Goal: Task Accomplishment & Management: Manage account settings

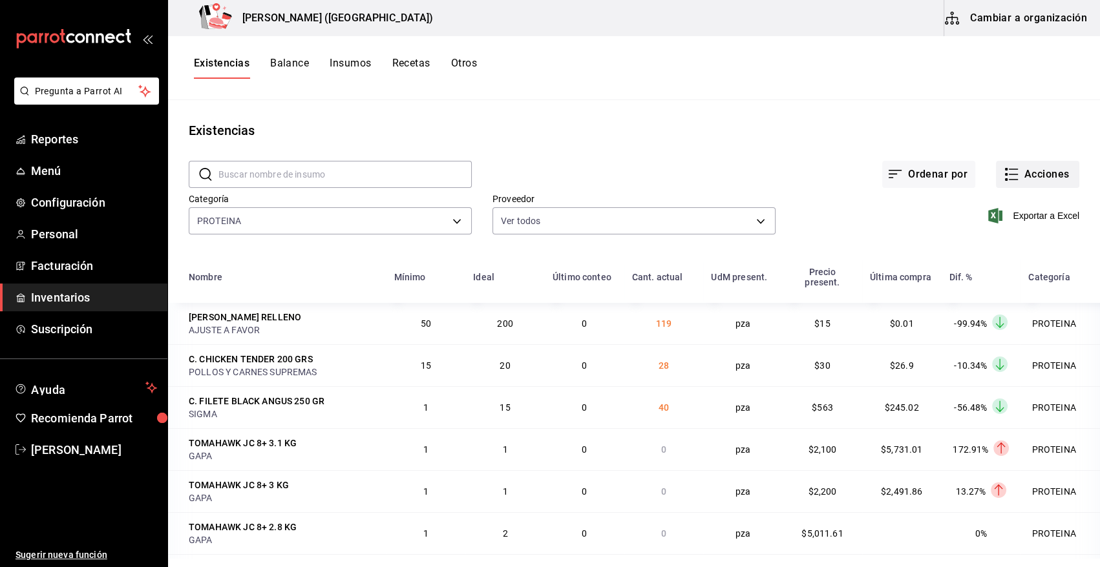
click at [1021, 175] on button "Acciones" at bounding box center [1037, 174] width 83 height 27
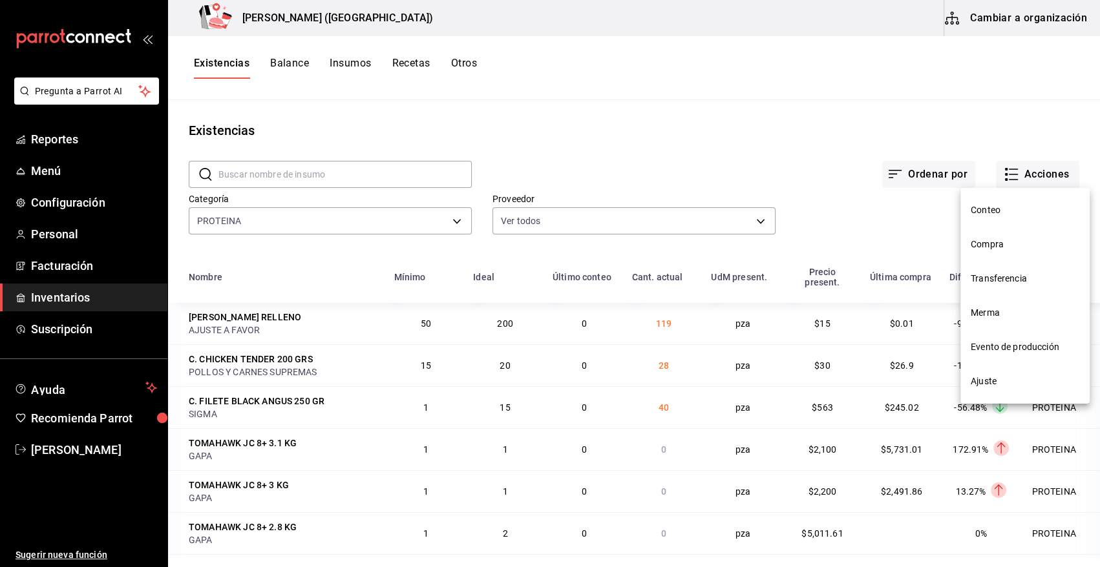
click at [1002, 252] on li "Compra" at bounding box center [1024, 244] width 129 height 34
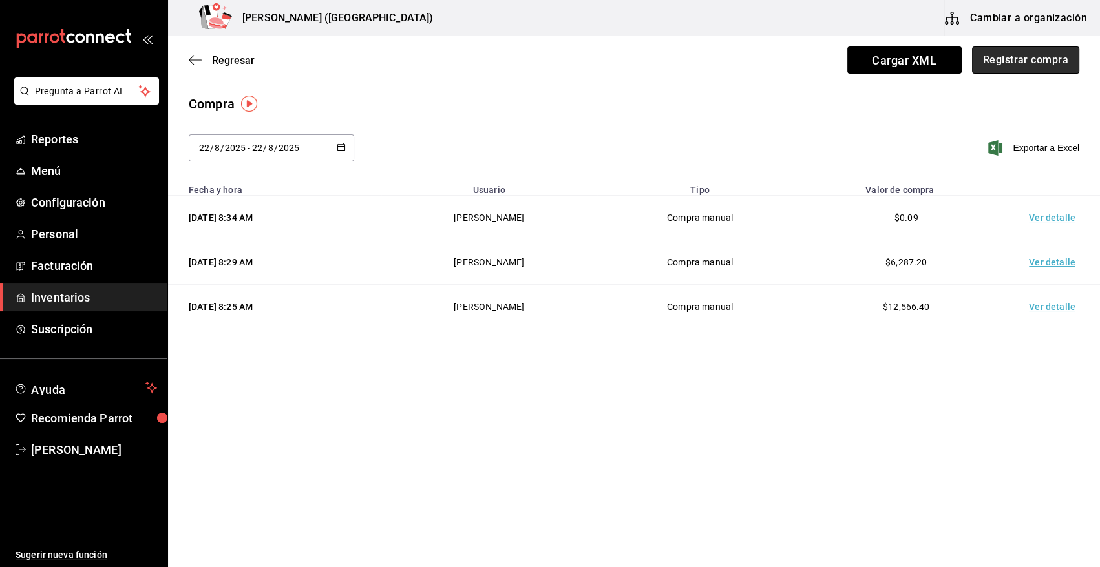
click at [1014, 60] on button "Registrar compra" at bounding box center [1025, 60] width 107 height 27
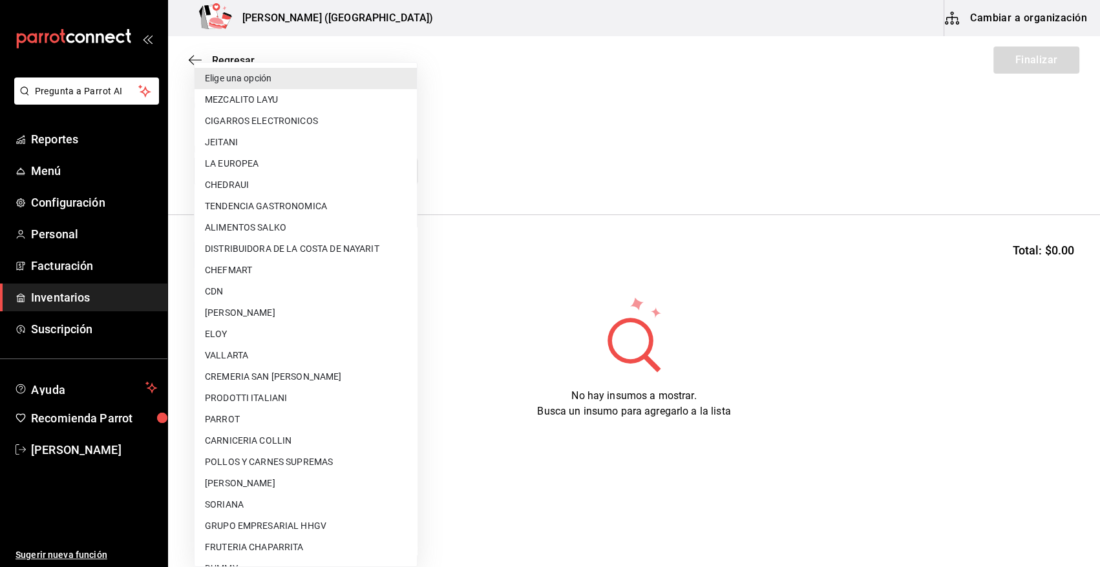
click at [318, 174] on body "Pregunta a Parrot AI Reportes Menú Configuración Personal Facturación Inventari…" at bounding box center [550, 247] width 1100 height 494
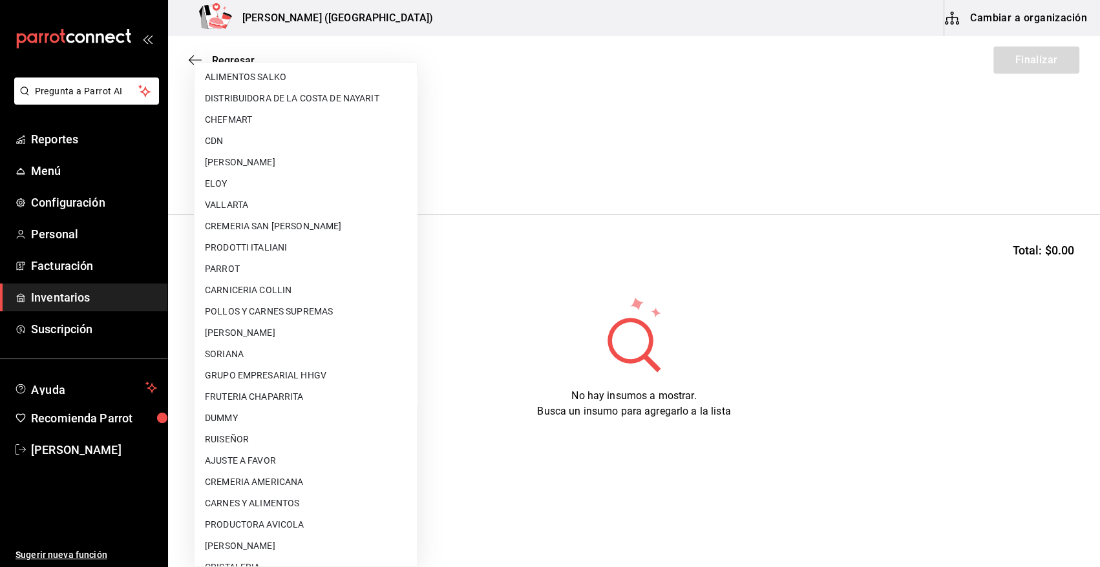
click at [261, 467] on li "AJUSTE A FAVOR" at bounding box center [305, 460] width 222 height 21
type input "dd0fbccd-e034-4acc-8432-7d1d5e23f321"
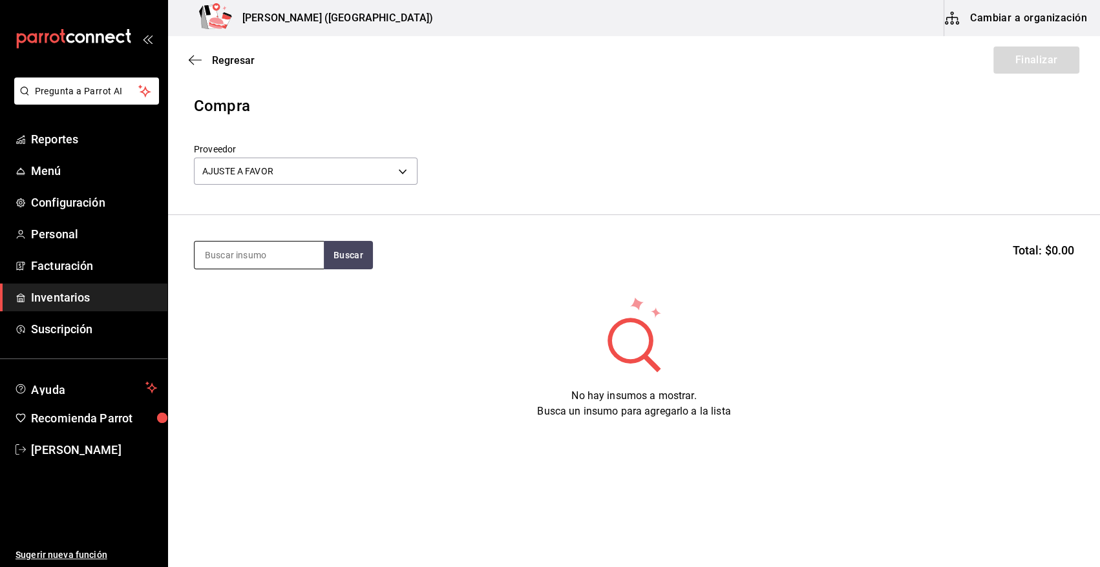
click at [293, 258] on input at bounding box center [258, 255] width 129 height 27
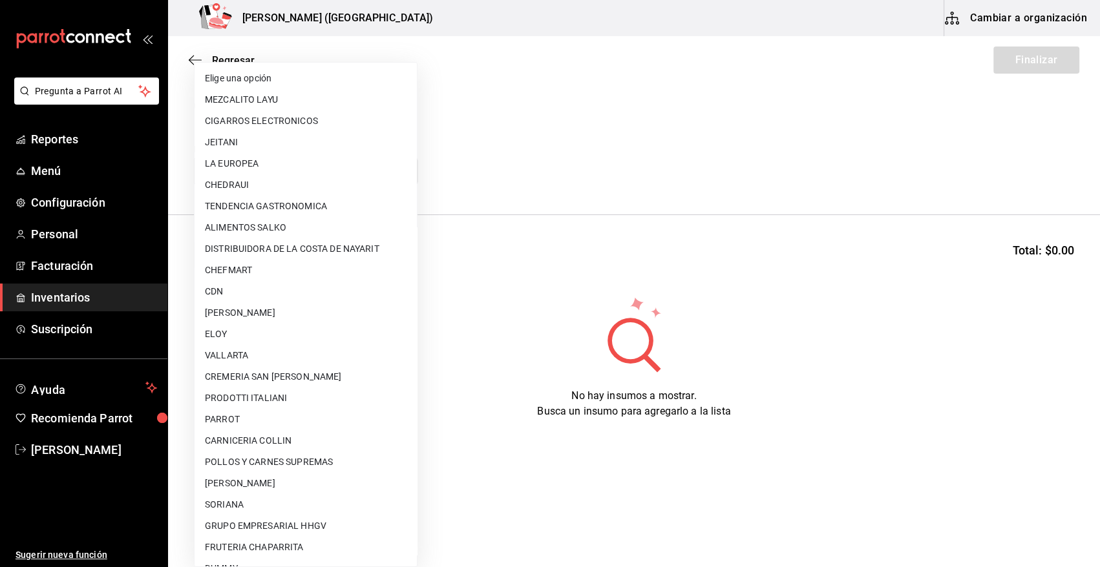
click at [357, 165] on body "Pregunta a Parrot AI Reportes Menú Configuración Personal Facturación Inventari…" at bounding box center [550, 247] width 1100 height 494
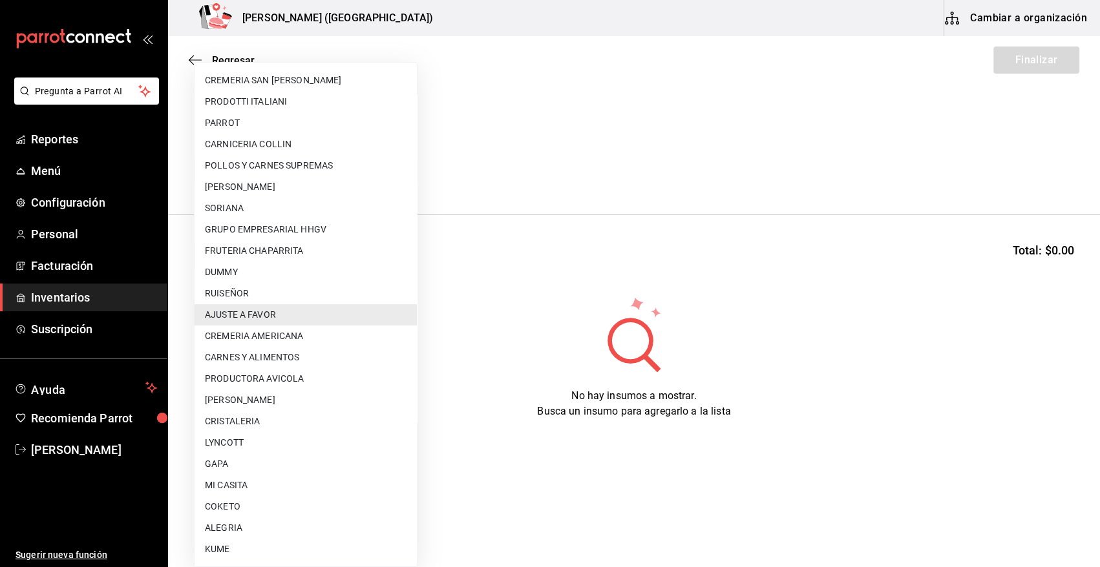
scroll to position [659, 0]
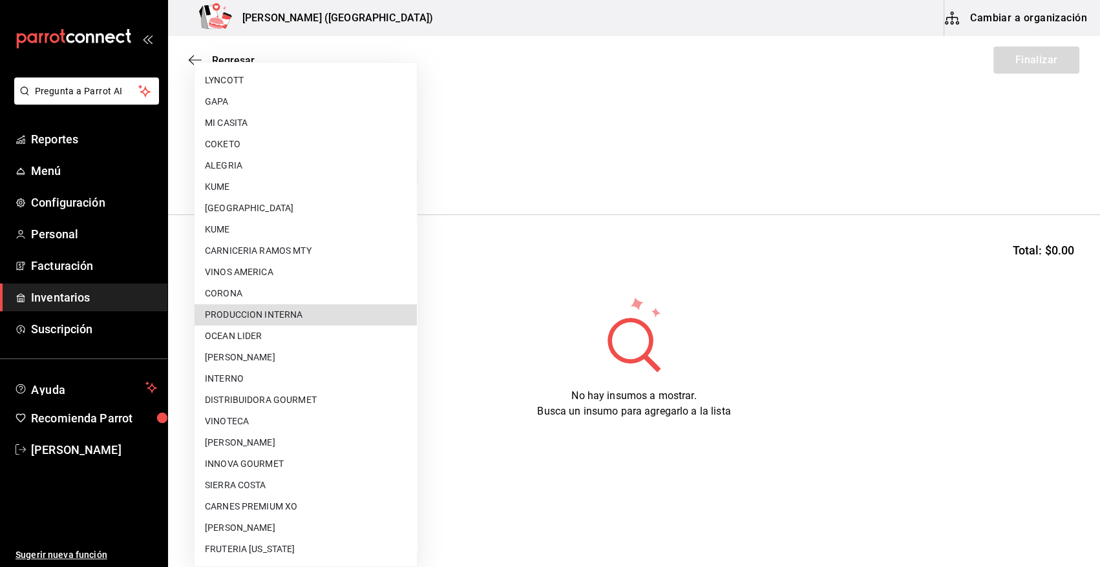
click at [302, 318] on li "PRODUCCION INTERNA" at bounding box center [305, 314] width 222 height 21
type input "ca5c8321-042a-43fe-a3bd-6967aa3ca48f"
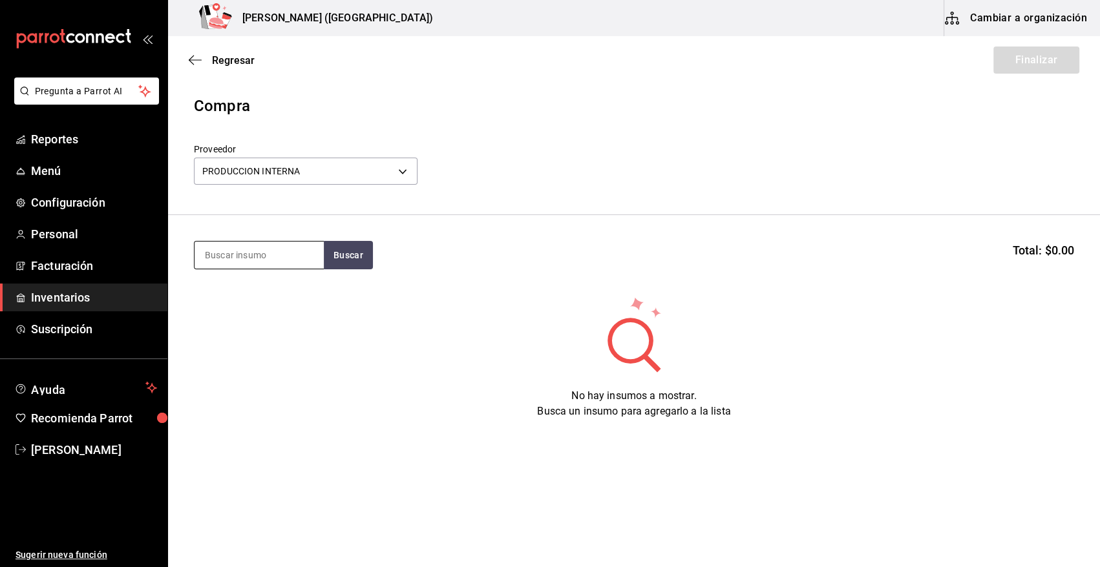
click at [290, 264] on input at bounding box center [258, 255] width 129 height 27
type input "PAN"
click at [342, 258] on button "Buscar" at bounding box center [348, 255] width 49 height 28
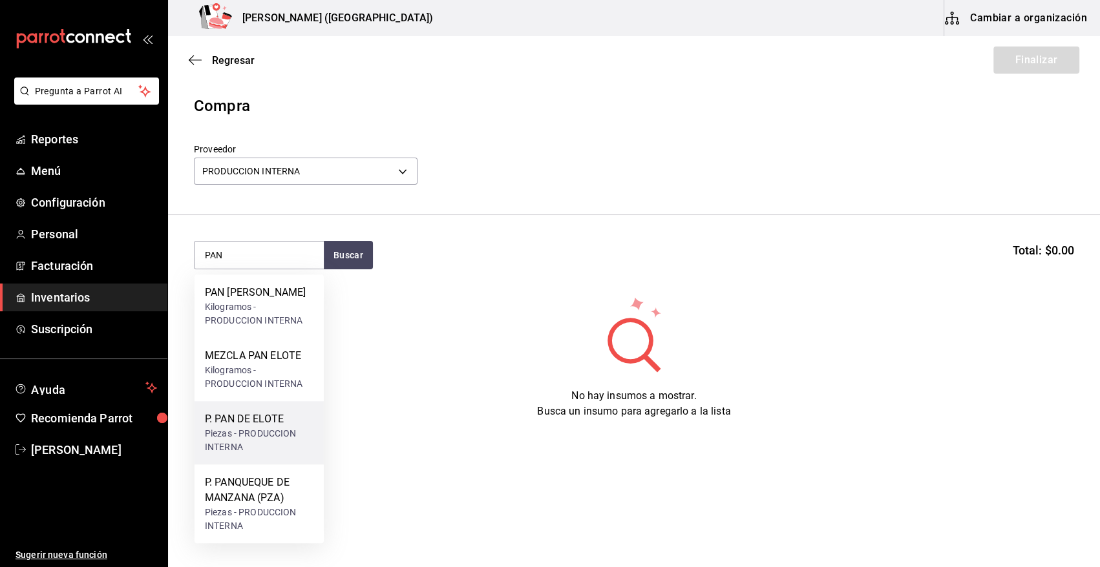
click at [269, 422] on div "P. PAN DE ELOTE" at bounding box center [259, 420] width 109 height 16
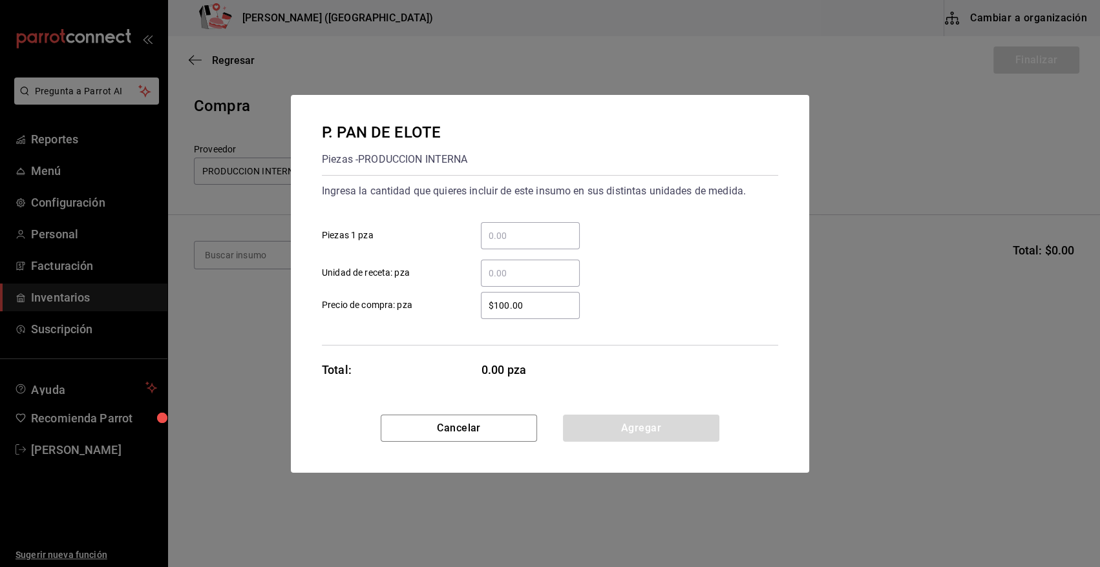
click at [548, 243] on input "​ Piezas 1 pza" at bounding box center [530, 236] width 99 height 16
type input "9"
drag, startPoint x: 530, startPoint y: 314, endPoint x: 474, endPoint y: 315, distance: 56.9
click at [474, 315] on div "$100.00 ​" at bounding box center [520, 305] width 120 height 27
click at [481, 313] on input "$100.00" at bounding box center [530, 306] width 99 height 16
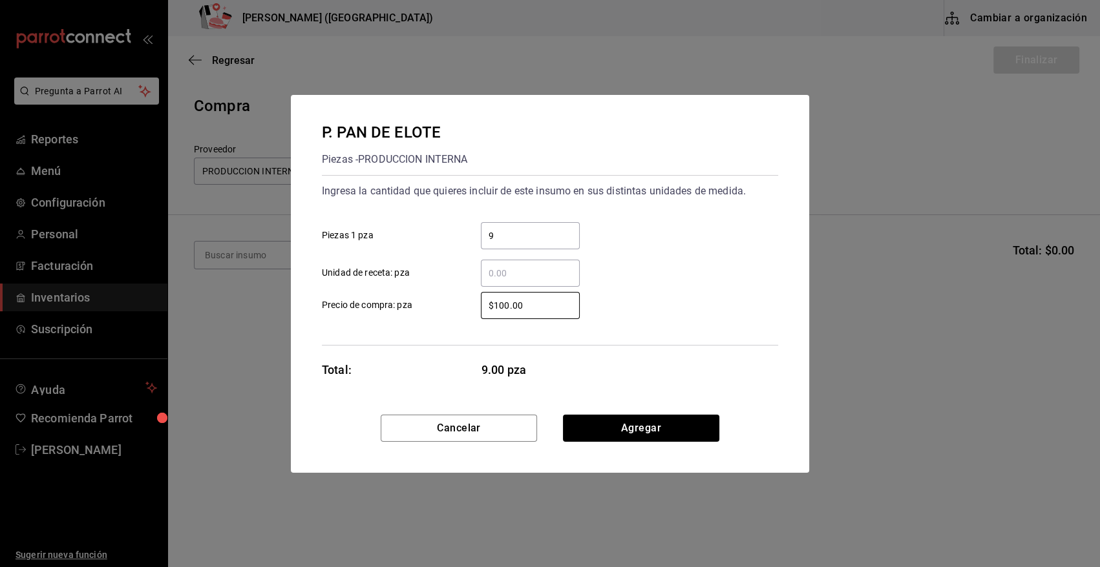
drag, startPoint x: 539, startPoint y: 300, endPoint x: 456, endPoint y: 301, distance: 82.7
click at [452, 304] on label "$100.00 ​ Precio de compra: pza" at bounding box center [451, 305] width 258 height 27
type input "$0.01"
click at [638, 440] on button "Agregar" at bounding box center [641, 428] width 156 height 27
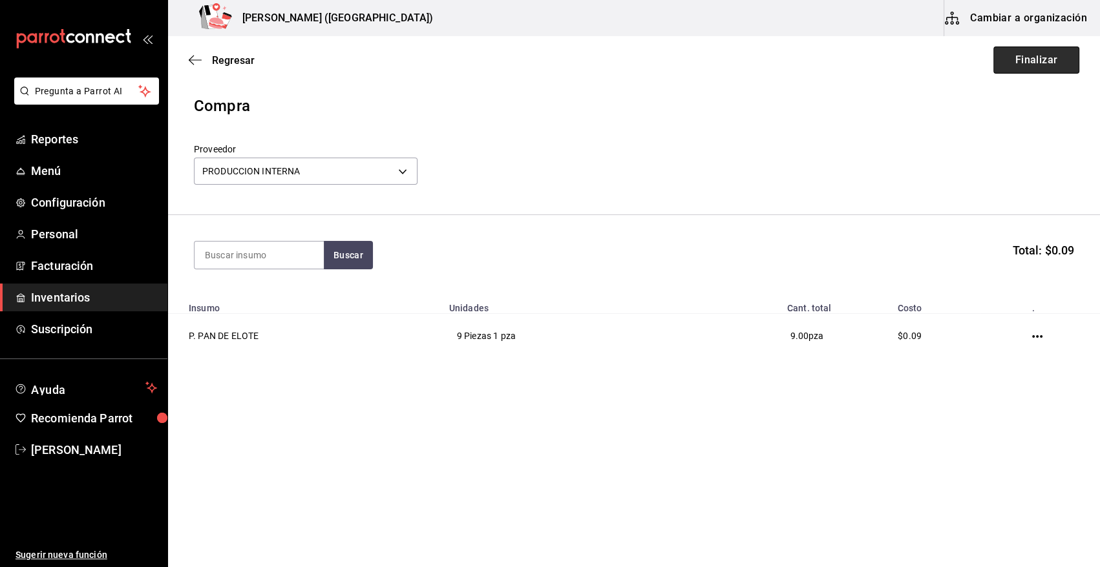
click at [1040, 58] on button "Finalizar" at bounding box center [1036, 60] width 86 height 27
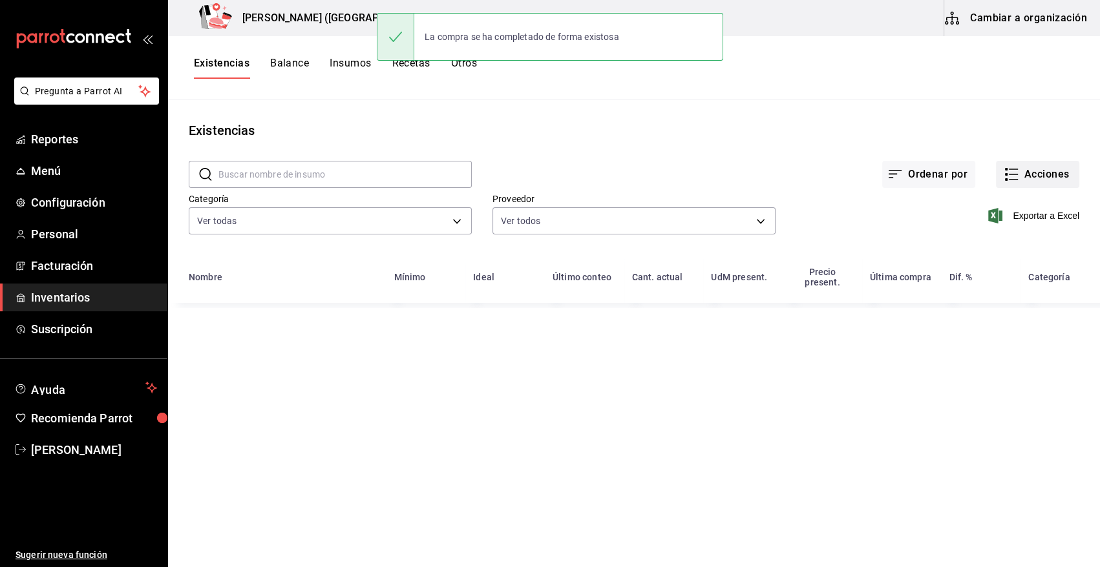
click at [1021, 174] on button "Acciones" at bounding box center [1037, 174] width 83 height 27
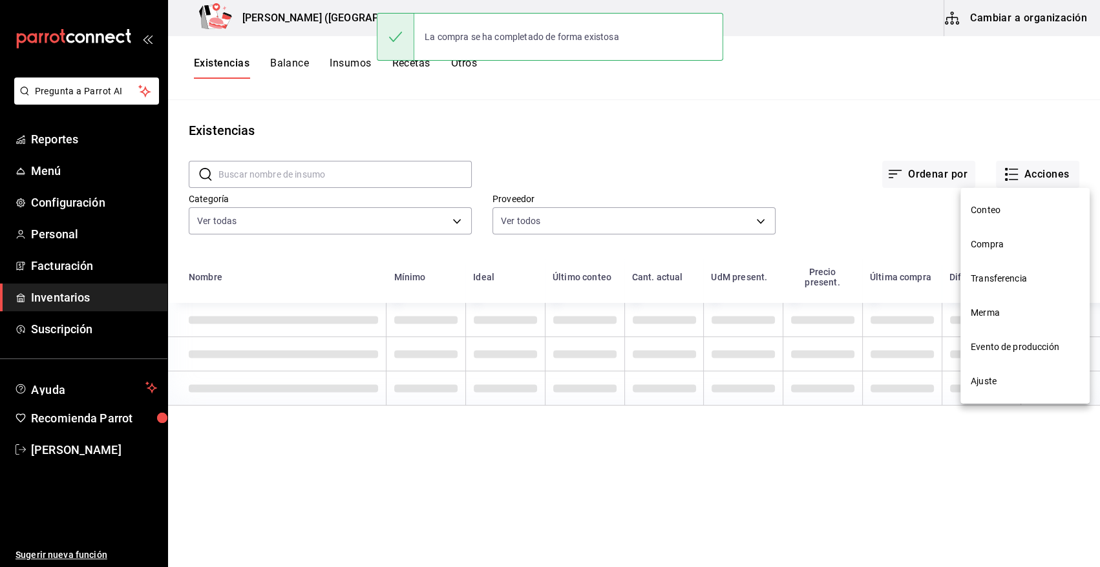
click at [989, 246] on span "Compra" at bounding box center [1025, 245] width 109 height 14
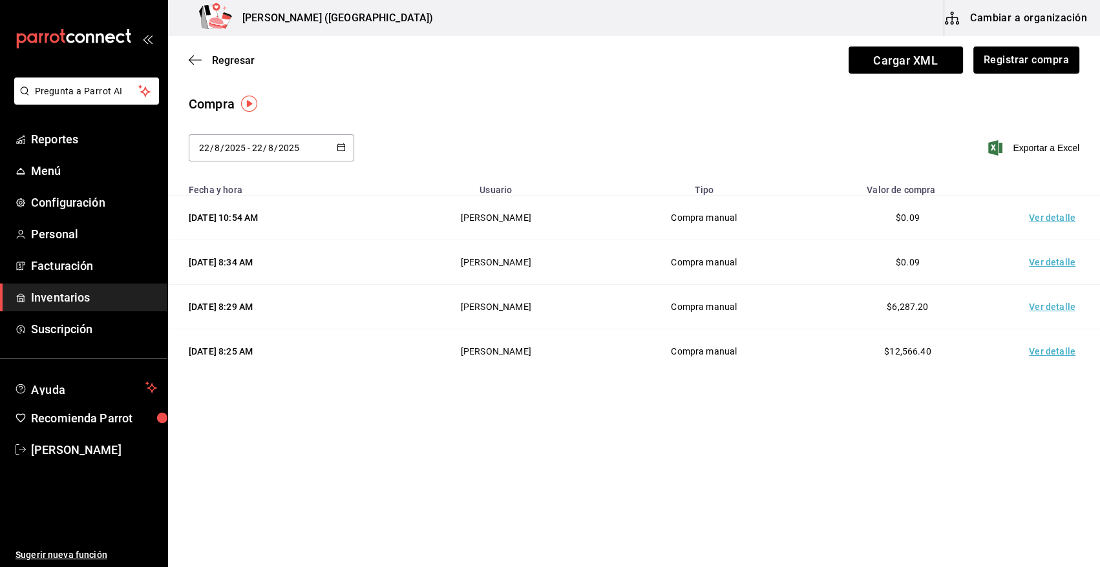
click at [1034, 221] on td "Ver detalle" at bounding box center [1054, 218] width 90 height 45
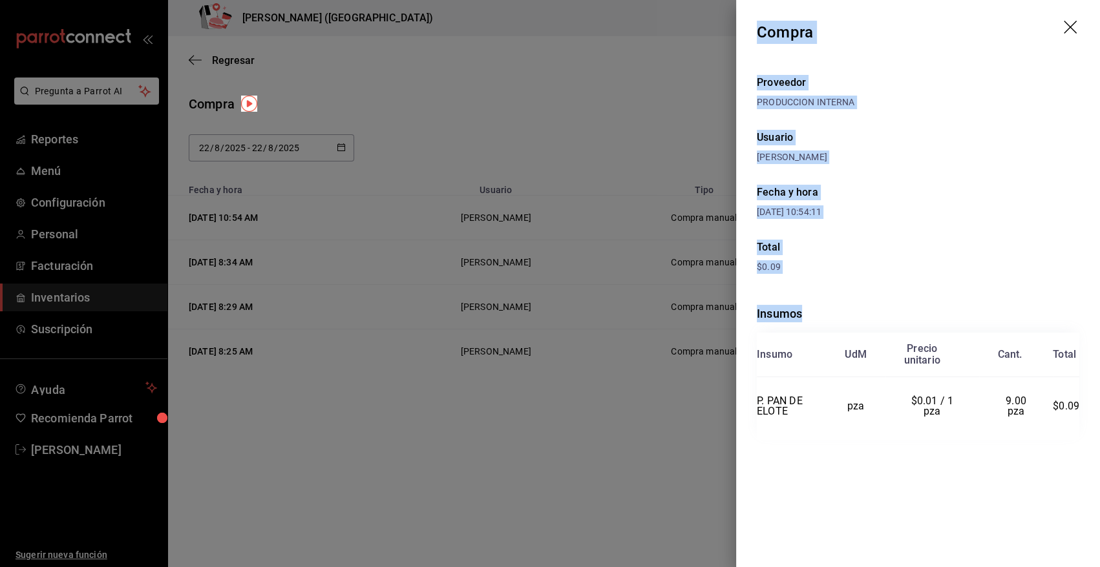
drag, startPoint x: 757, startPoint y: 29, endPoint x: 1090, endPoint y: 410, distance: 506.0
click at [1090, 410] on div "Compra Proveedor PRODUCCION INTERNA Usuario Heriberto Madalena Fecha y hora 22/…" at bounding box center [918, 283] width 364 height 567
click at [1067, 31] on icon "drag" at bounding box center [1072, 29] width 16 height 16
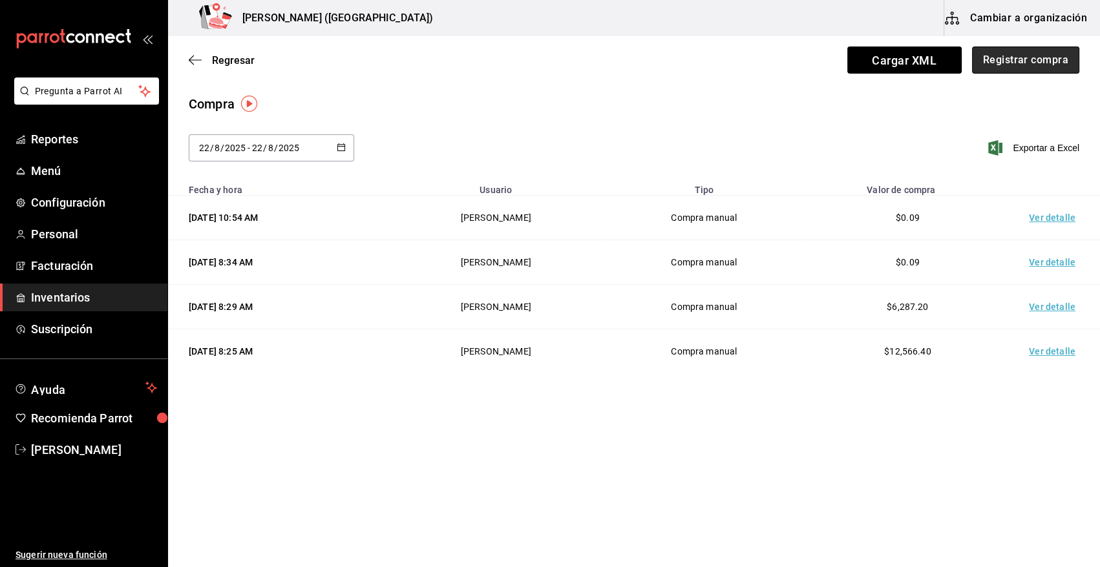
click at [1040, 57] on button "Registrar compra" at bounding box center [1025, 60] width 107 height 27
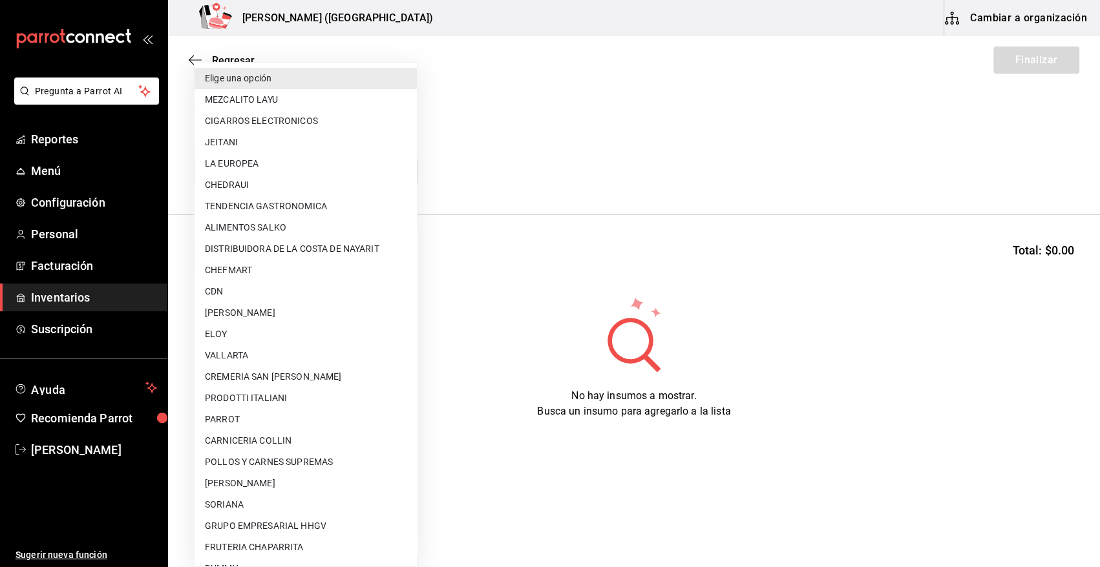
click at [269, 163] on body "Pregunta a Parrot AI Reportes Menú Configuración Personal Facturación Inventari…" at bounding box center [550, 247] width 1100 height 494
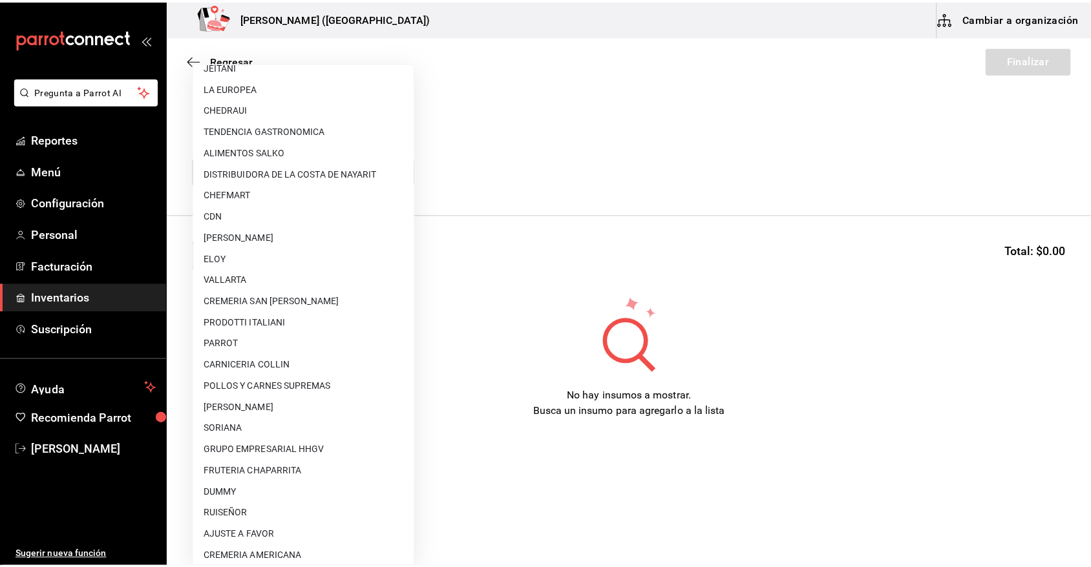
scroll to position [151, 0]
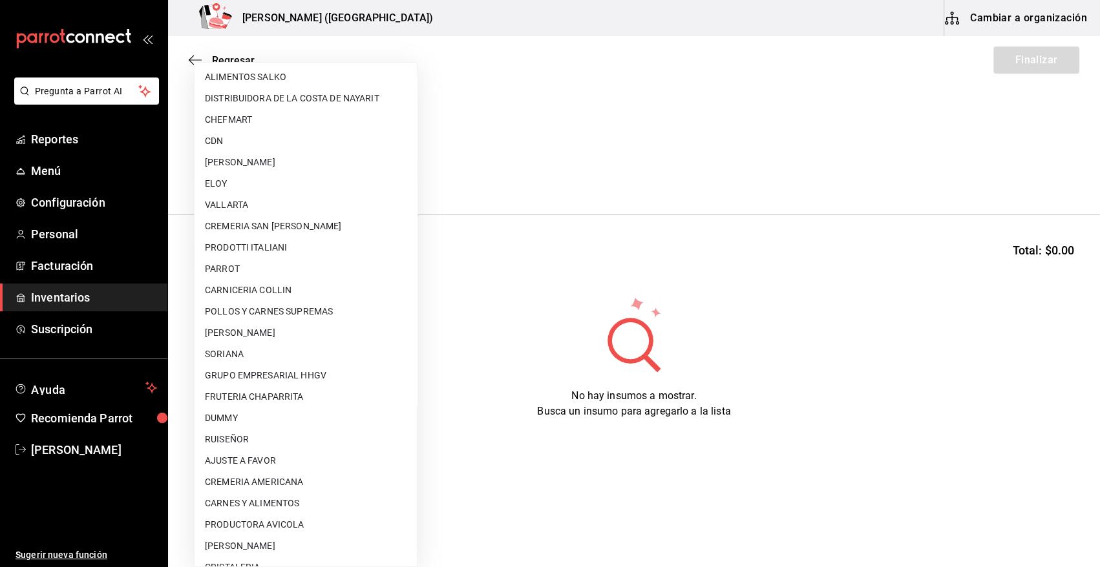
click at [272, 458] on li "AJUSTE A FAVOR" at bounding box center [305, 460] width 222 height 21
type input "dd0fbccd-e034-4acc-8432-7d1d5e23f321"
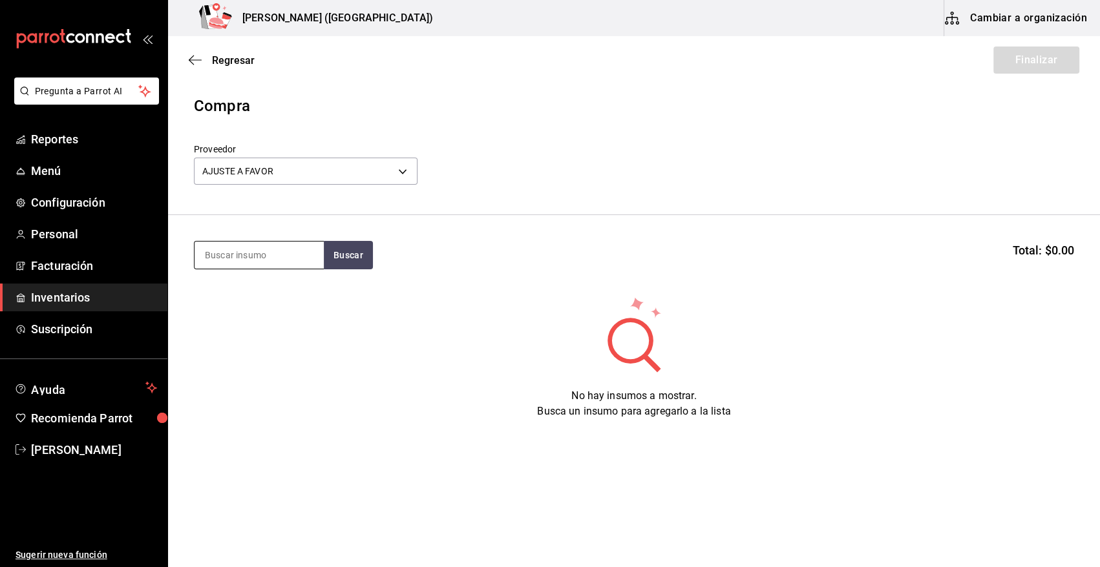
click at [224, 258] on input at bounding box center [258, 255] width 129 height 27
type input "TOST"
click at [359, 259] on button "Buscar" at bounding box center [348, 255] width 49 height 28
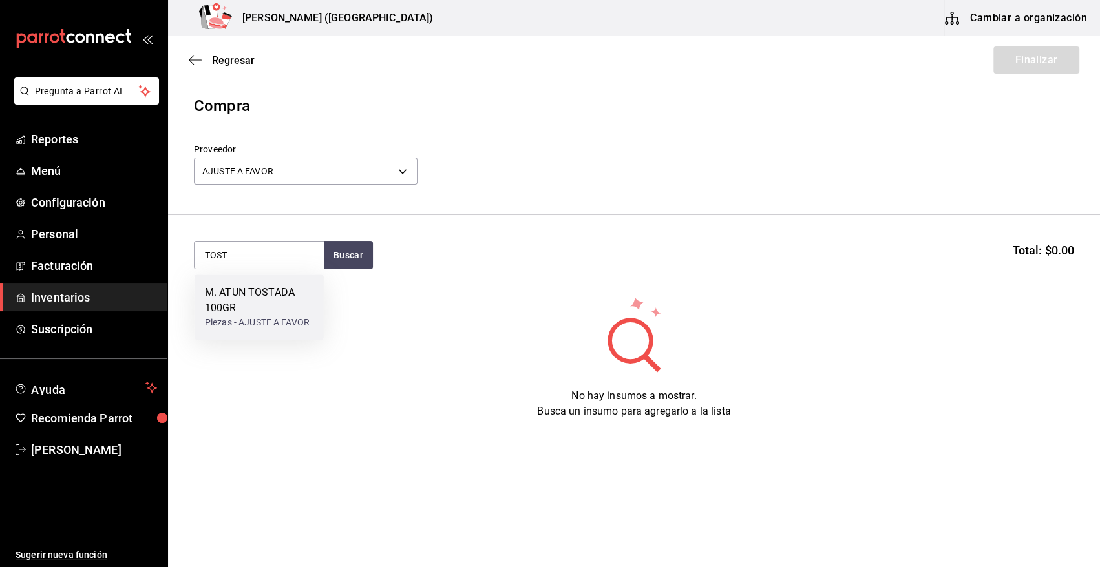
click at [264, 312] on div "M. ATUN TOSTADA 100GR" at bounding box center [259, 300] width 109 height 31
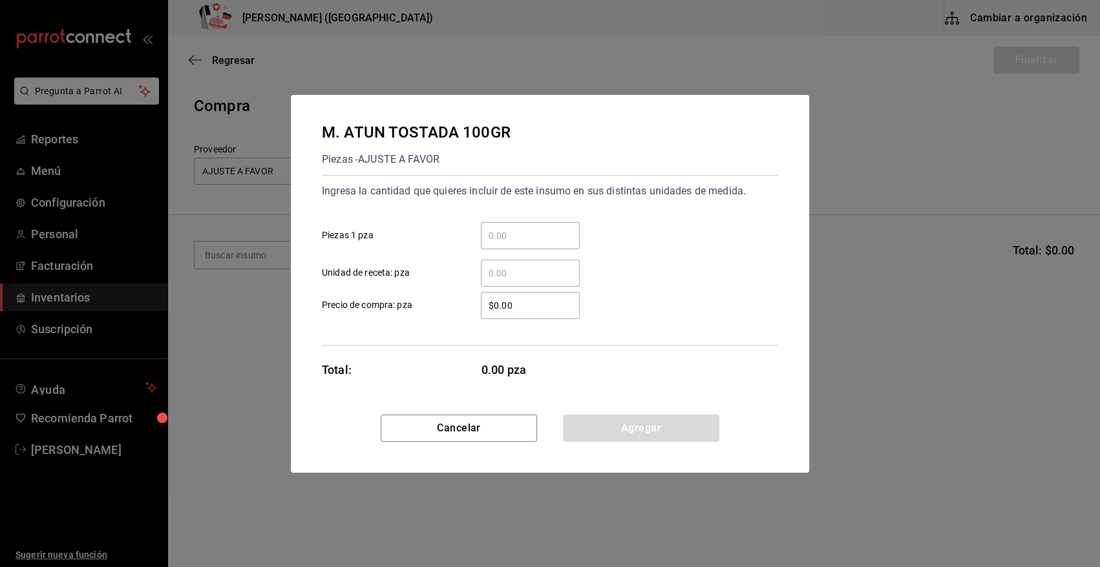
click at [507, 236] on input "​ Piezas 1 pza" at bounding box center [530, 236] width 99 height 16
type input "8"
click at [530, 303] on input "$0.00" at bounding box center [530, 306] width 99 height 16
type input "$0.01"
click at [637, 430] on button "Agregar" at bounding box center [641, 428] width 156 height 27
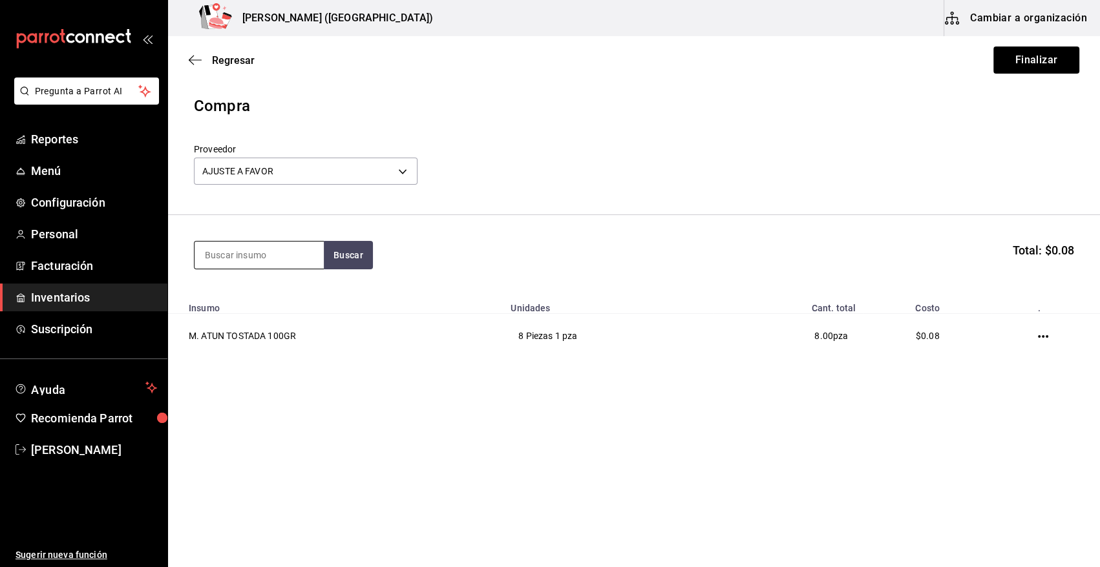
click at [284, 265] on input at bounding box center [258, 255] width 129 height 27
click at [208, 258] on input at bounding box center [258, 255] width 129 height 27
type input "FILETE"
click at [362, 257] on button "Buscar" at bounding box center [348, 255] width 49 height 28
click at [352, 263] on button "Buscar" at bounding box center [348, 255] width 49 height 28
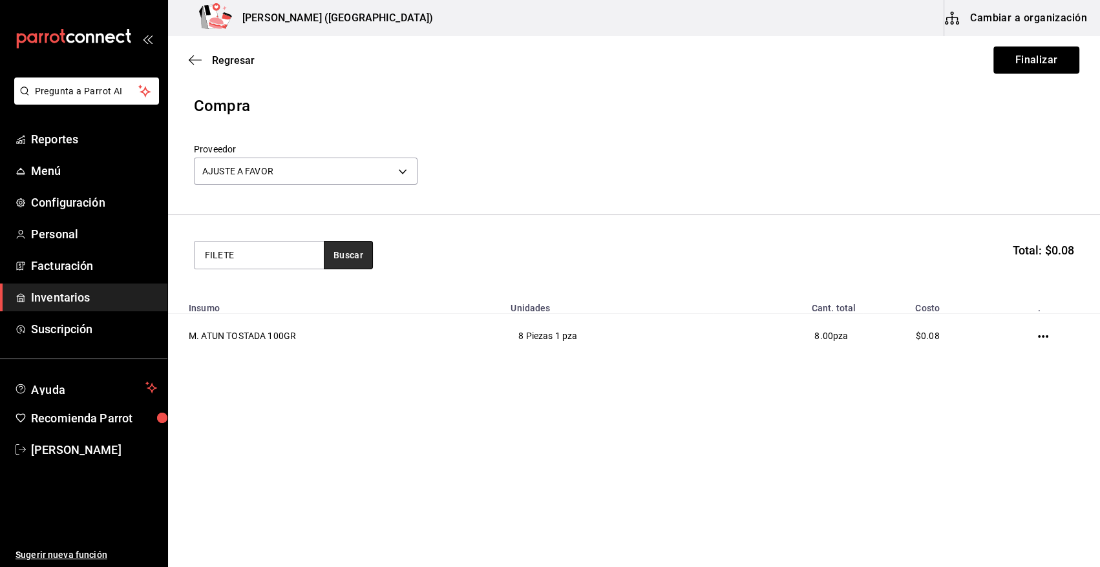
click at [355, 254] on button "Buscar" at bounding box center [348, 255] width 49 height 28
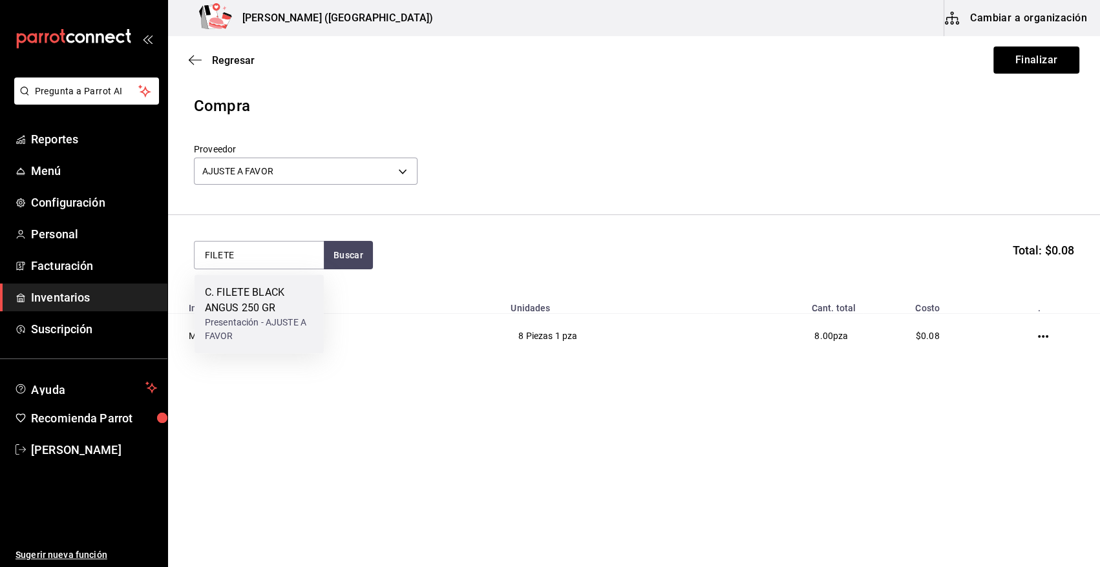
click at [273, 298] on div "C. FILETE BLACK ANGUS 250 GR" at bounding box center [259, 300] width 109 height 31
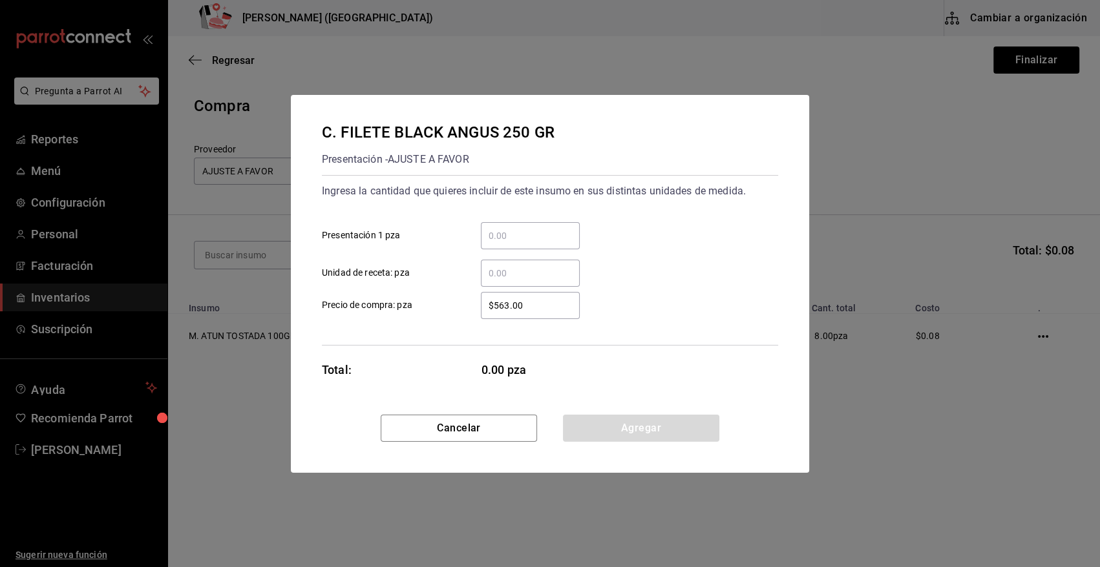
click at [505, 230] on input "​ Presentación 1 pza" at bounding box center [530, 236] width 99 height 16
type input "4"
type input "6"
drag, startPoint x: 532, startPoint y: 310, endPoint x: 437, endPoint y: 310, distance: 95.0
click at [437, 310] on label "$563.00 ​ Precio de compra: pza" at bounding box center [451, 305] width 258 height 27
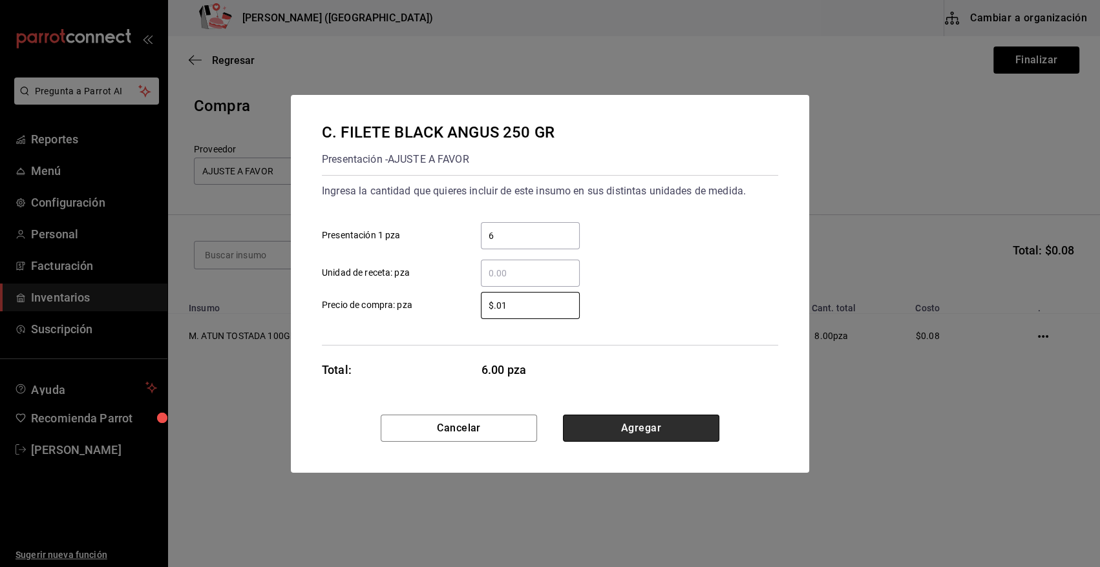
type input "$0.01"
click at [609, 435] on button "Agregar" at bounding box center [641, 428] width 156 height 27
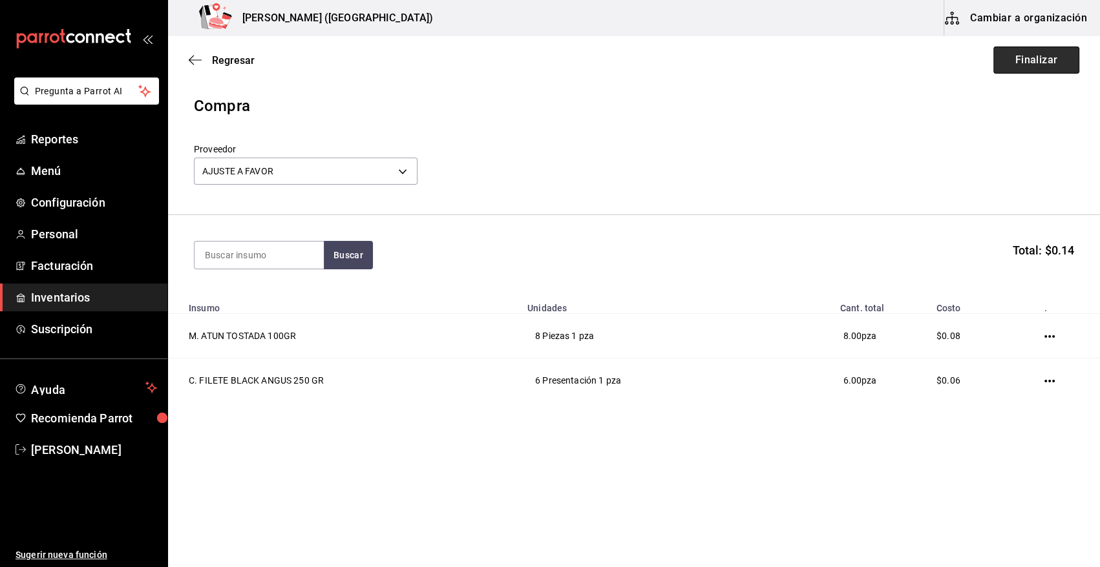
click at [1004, 53] on button "Finalizar" at bounding box center [1036, 60] width 86 height 27
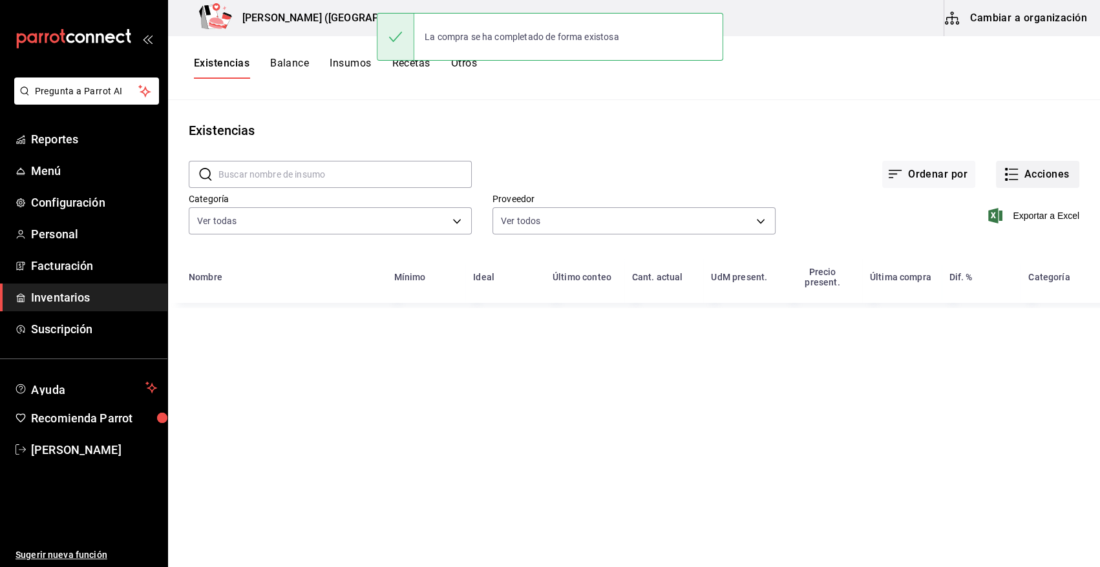
click at [1053, 174] on button "Acciones" at bounding box center [1037, 174] width 83 height 27
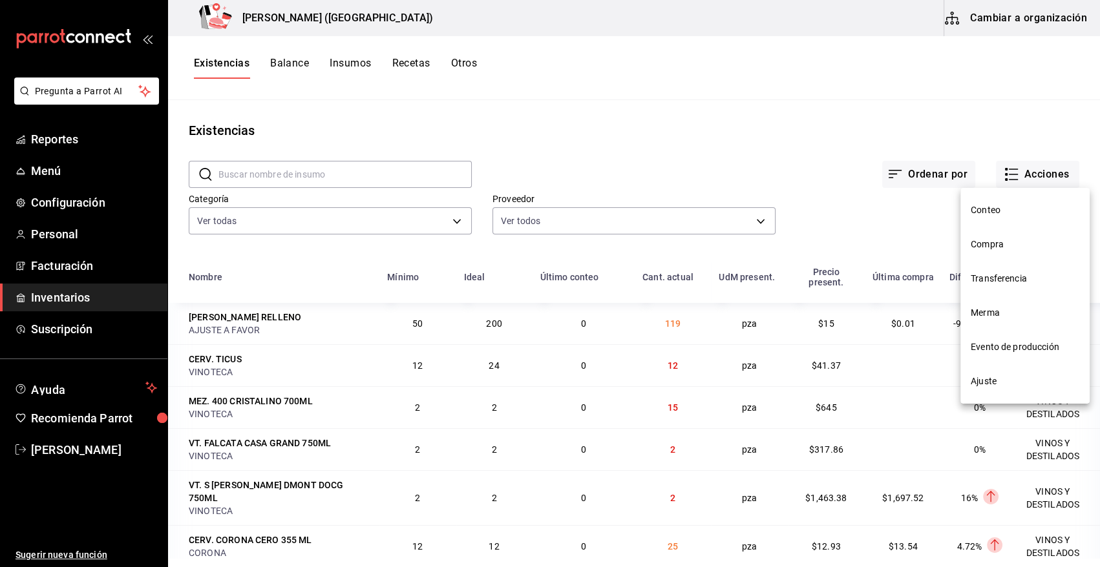
click at [996, 245] on span "Compra" at bounding box center [1025, 245] width 109 height 14
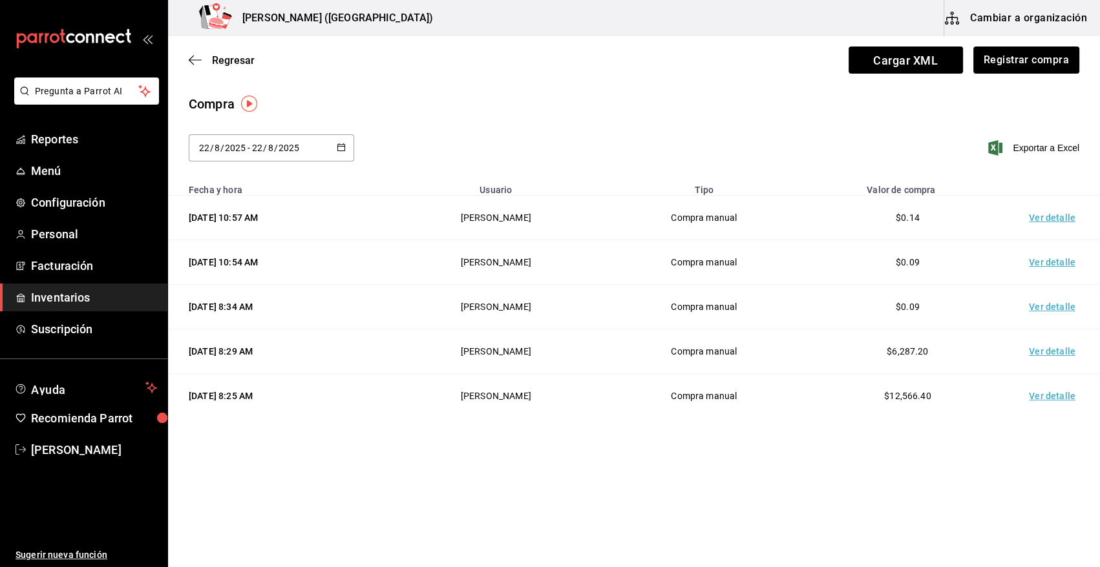
click at [1040, 218] on td "Ver detalle" at bounding box center [1054, 218] width 90 height 45
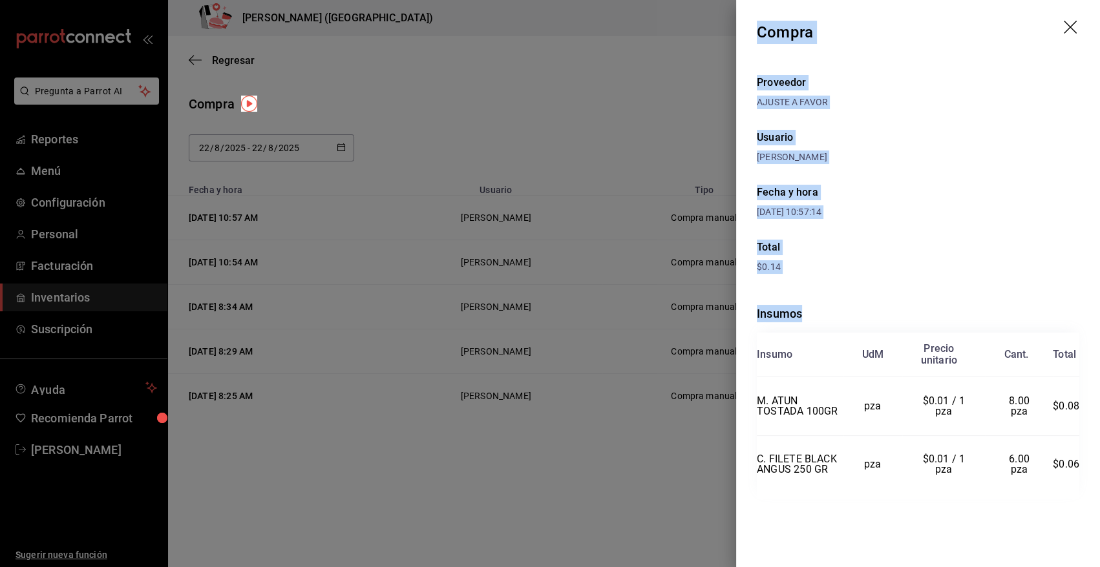
drag, startPoint x: 756, startPoint y: 31, endPoint x: 1084, endPoint y: 463, distance: 542.8
click at [1084, 463] on div "Compra Proveedor AJUSTE A FAVOR Usuario Heriberto Madalena Fecha y hora 22/08/2…" at bounding box center [918, 283] width 364 height 567
copy div "Compra Proveedor AJUSTE A FAVOR Usuario Heriberto Madalena Fecha y hora 22/08/2…"
click at [1067, 28] on icon "drag" at bounding box center [1072, 29] width 16 height 16
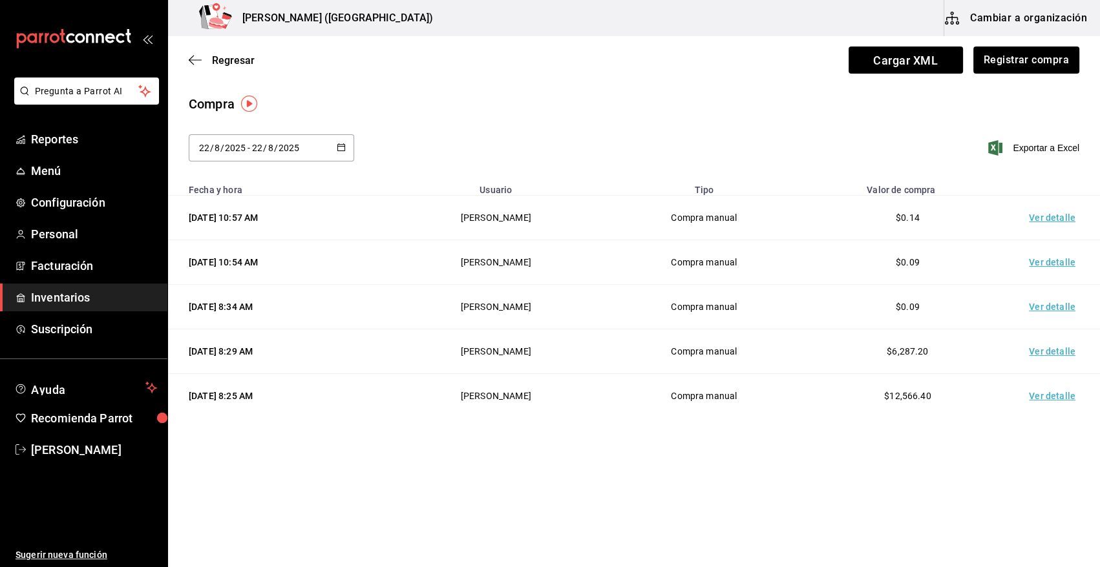
drag, startPoint x: 47, startPoint y: 299, endPoint x: 59, endPoint y: 295, distance: 12.5
click at [49, 299] on span "Inventarios" at bounding box center [94, 297] width 126 height 17
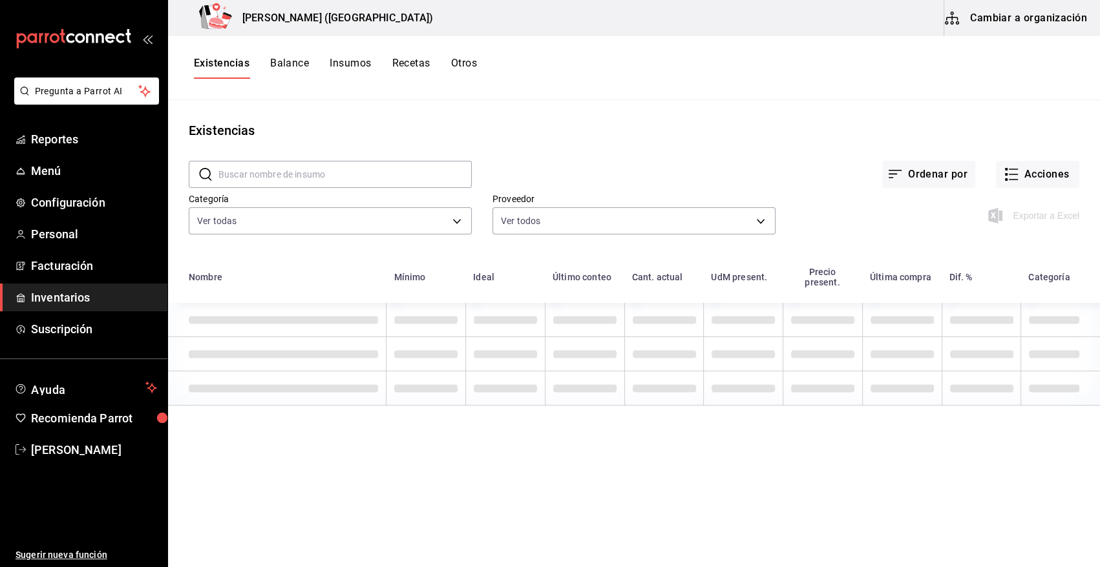
click at [360, 180] on input "text" at bounding box center [344, 175] width 253 height 26
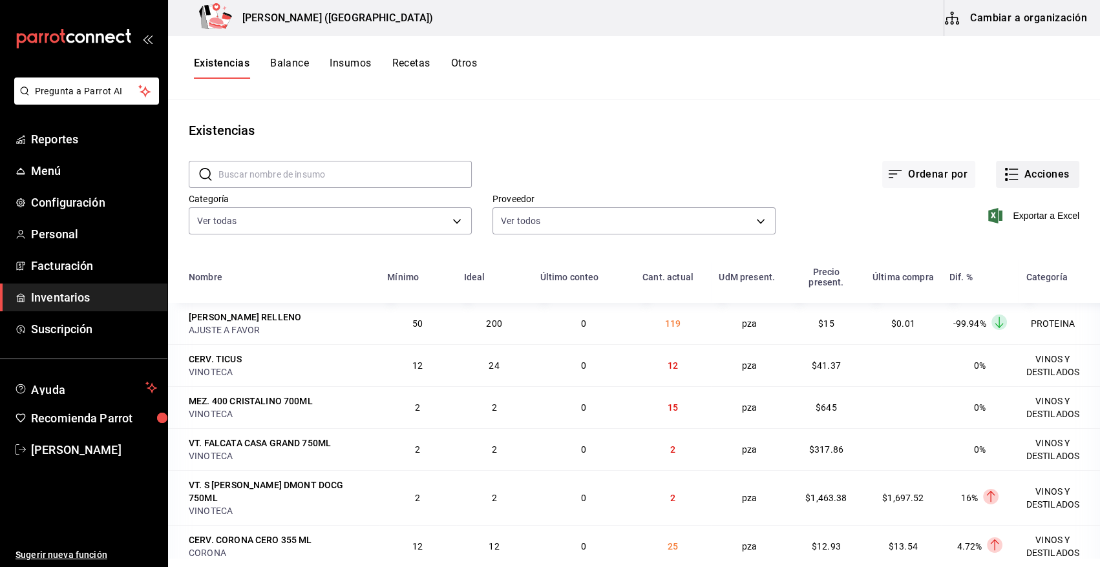
click at [1047, 171] on button "Acciones" at bounding box center [1037, 174] width 83 height 27
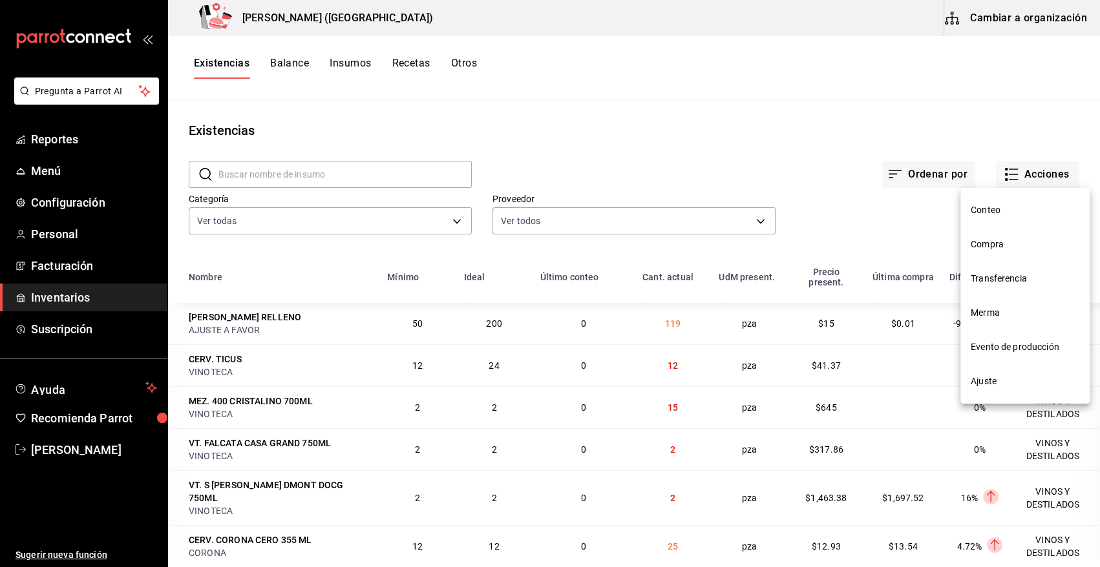
click at [992, 313] on span "Merma" at bounding box center [1025, 313] width 109 height 14
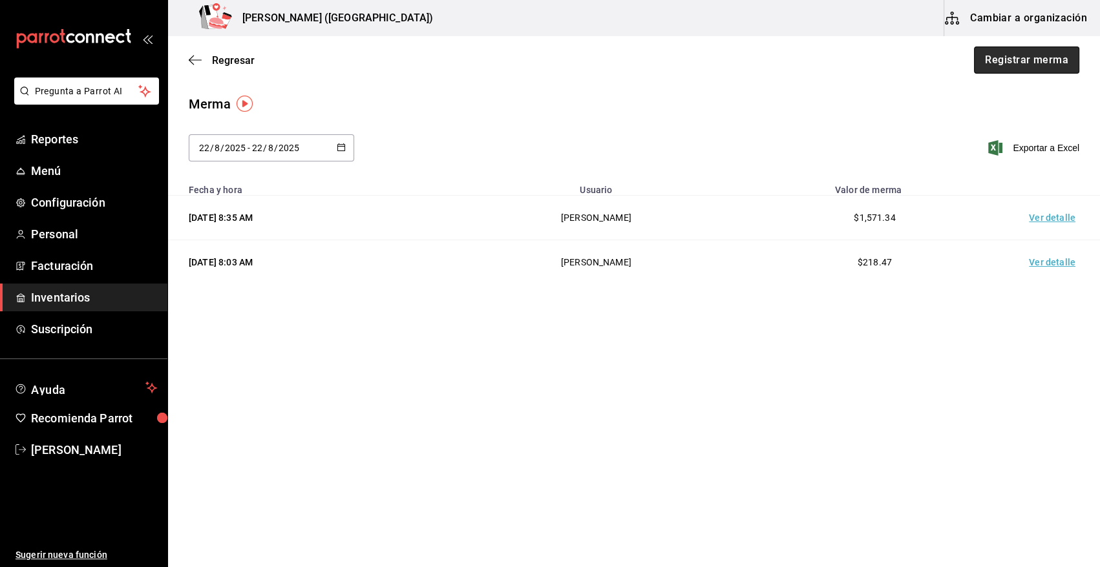
click at [1042, 60] on button "Registrar merma" at bounding box center [1026, 60] width 105 height 27
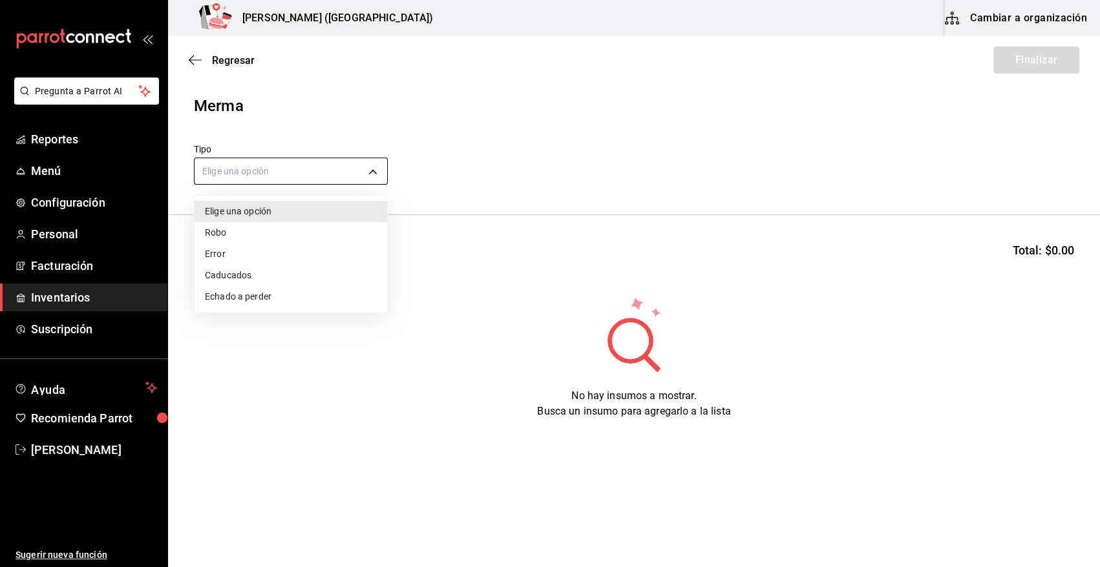
click at [291, 169] on body "Pregunta a Parrot AI Reportes Menú Configuración Personal Facturación Inventari…" at bounding box center [550, 247] width 1100 height 494
click at [252, 251] on li "Error" at bounding box center [290, 254] width 193 height 21
type input "ERROR"
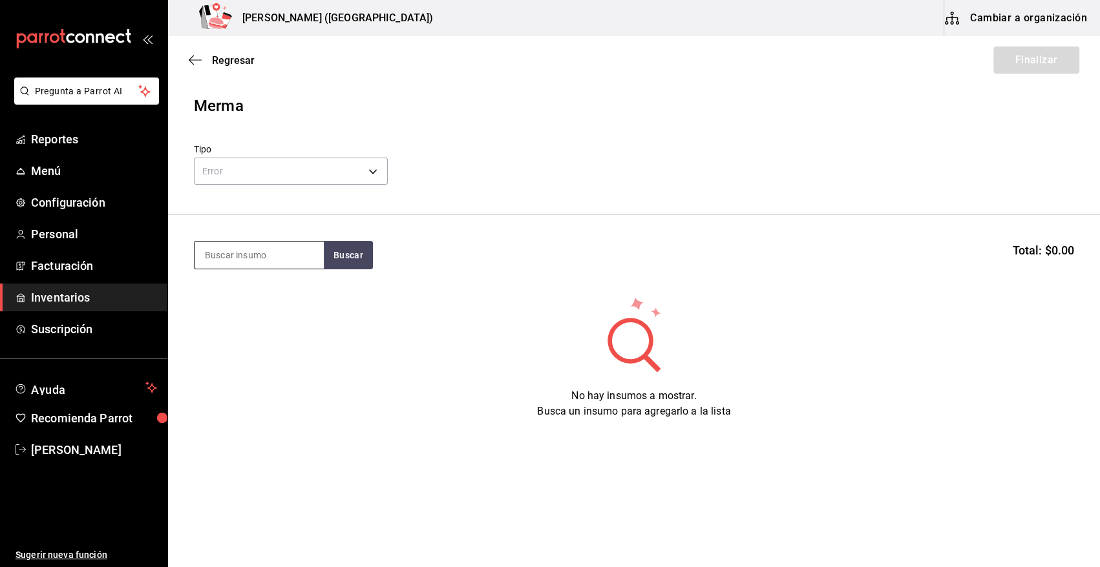
click at [258, 253] on input at bounding box center [258, 255] width 129 height 27
type input "STEA"
click at [361, 253] on button "Buscar" at bounding box center [348, 255] width 49 height 28
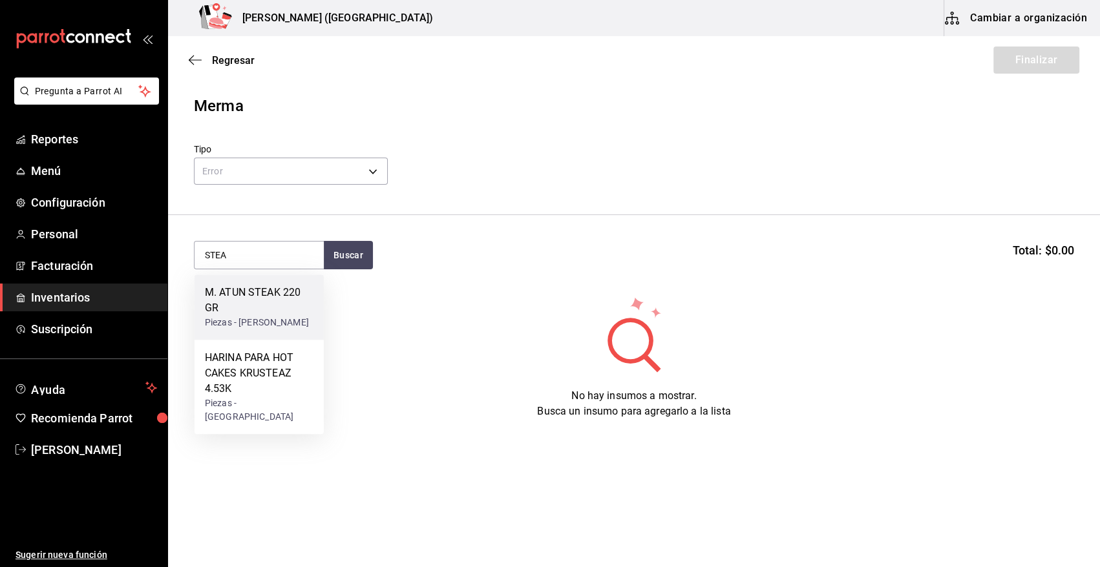
click at [252, 302] on div "M. ATUN STEAK 220 GR" at bounding box center [259, 300] width 109 height 31
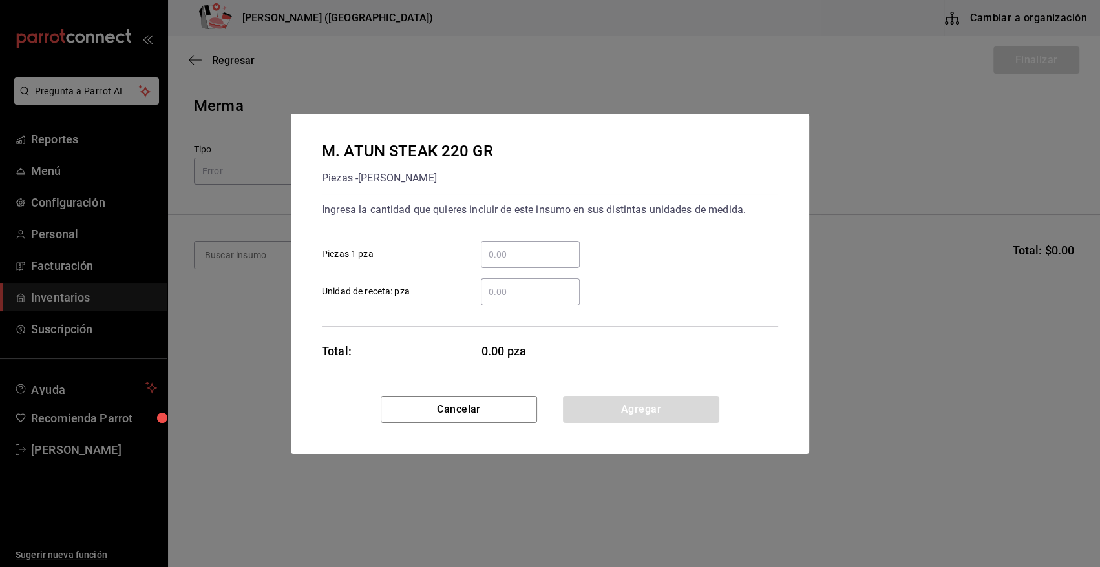
click at [536, 256] on input "​ Piezas 1 pza" at bounding box center [530, 255] width 99 height 16
type input "4"
click at [600, 231] on div "4 ​ Piezas 1 pza" at bounding box center [544, 249] width 467 height 37
click at [636, 412] on button "Agregar" at bounding box center [641, 409] width 156 height 27
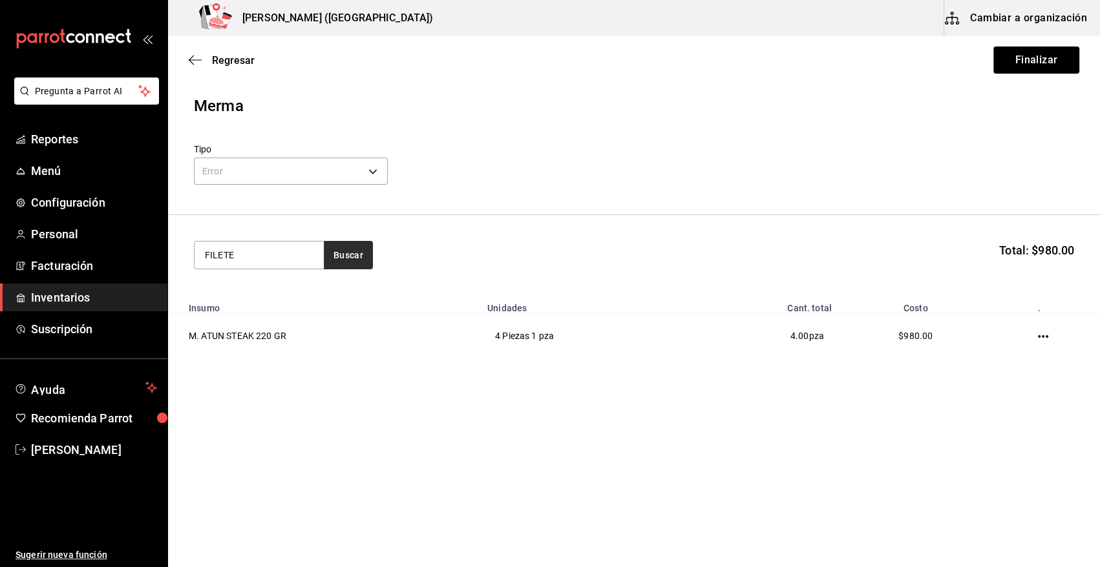
type input "FILETE"
click at [342, 255] on button "Buscar" at bounding box center [348, 255] width 49 height 28
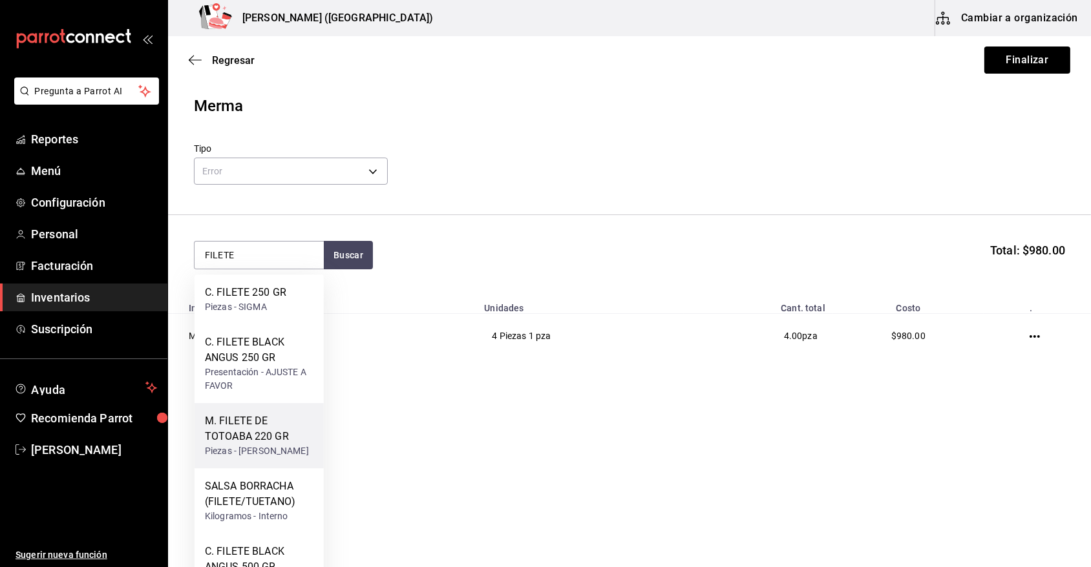
scroll to position [129, 0]
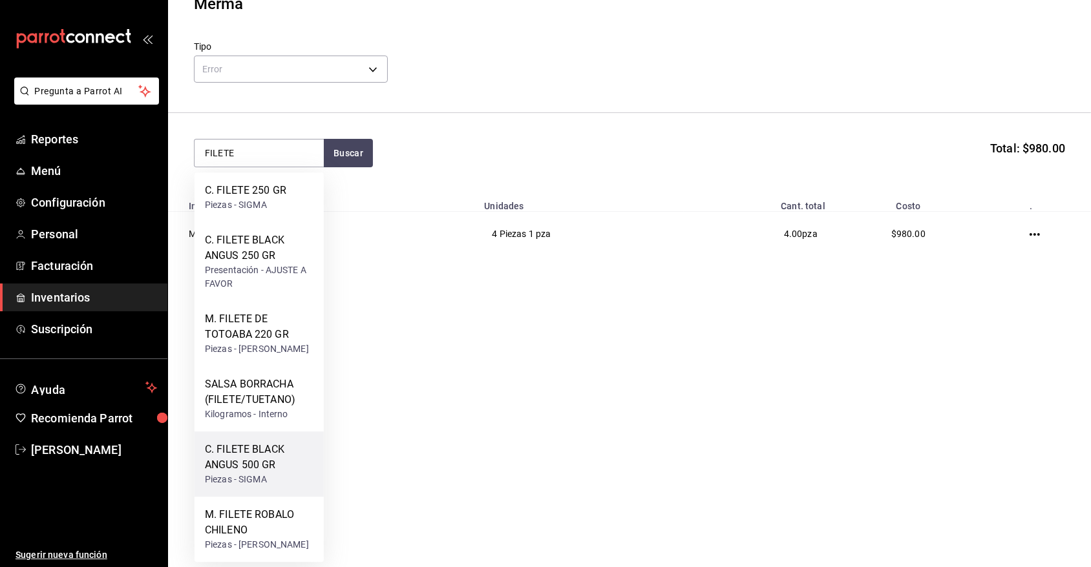
click at [253, 442] on div "C. FILETE BLACK ANGUS 500 GR" at bounding box center [259, 457] width 109 height 31
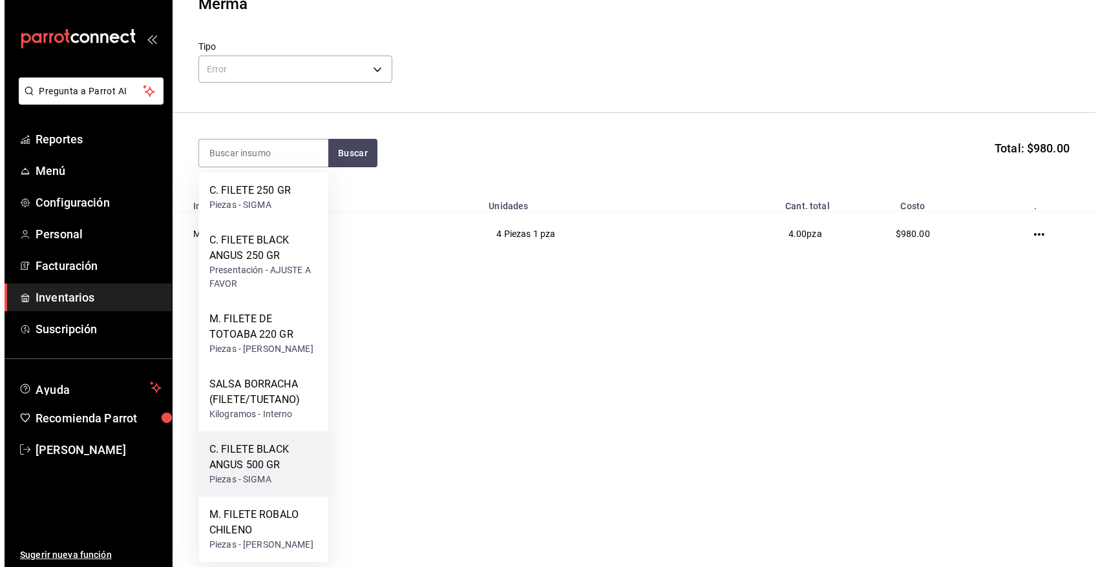
scroll to position [0, 0]
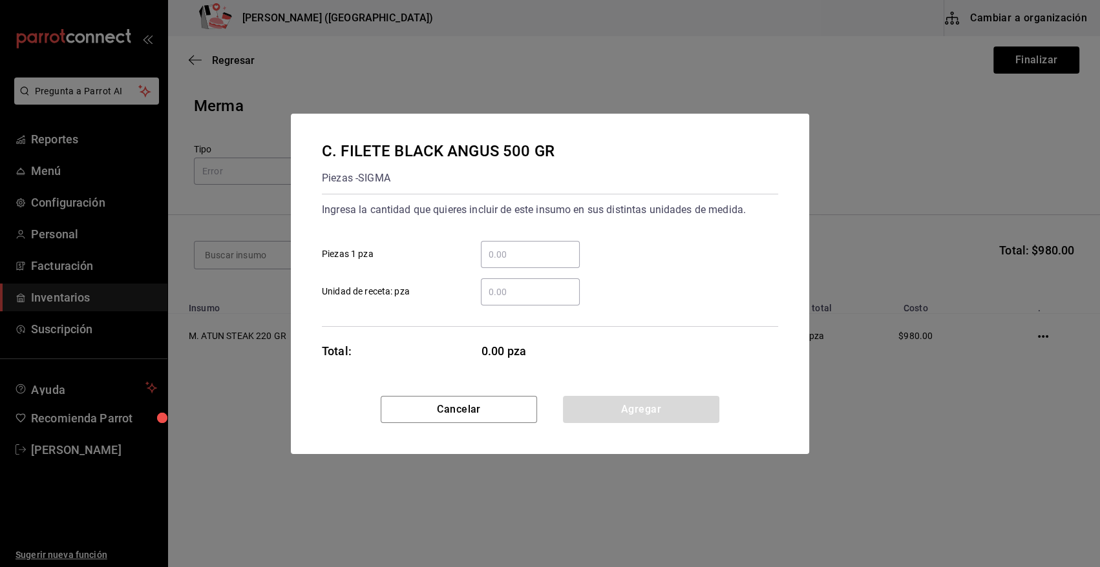
click at [520, 257] on input "​ Piezas 1 pza" at bounding box center [530, 255] width 99 height 16
type input "3"
click at [617, 415] on button "Agregar" at bounding box center [641, 409] width 156 height 27
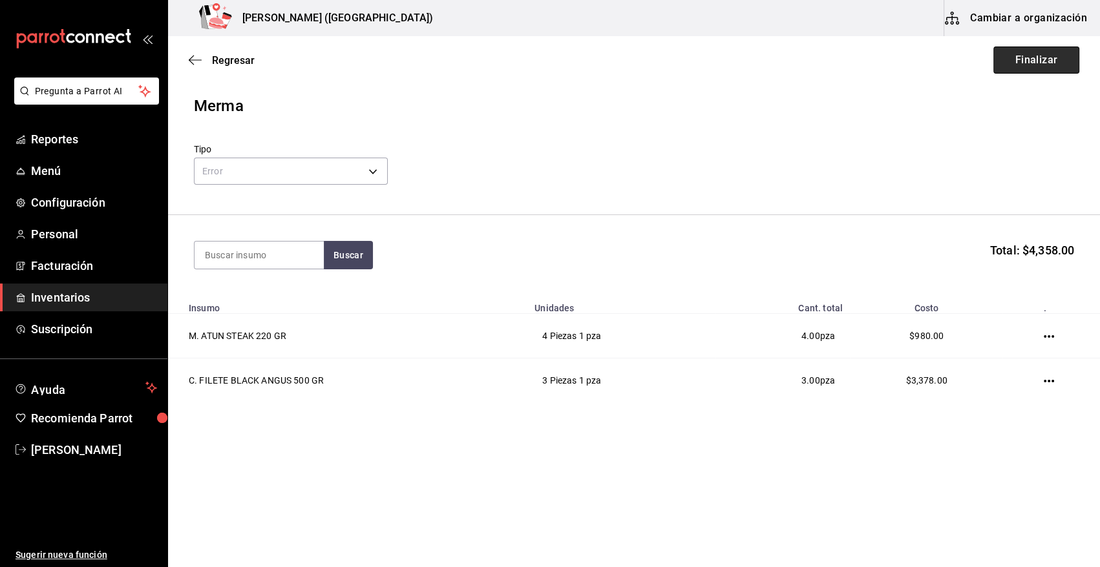
click at [1030, 58] on button "Finalizar" at bounding box center [1036, 60] width 86 height 27
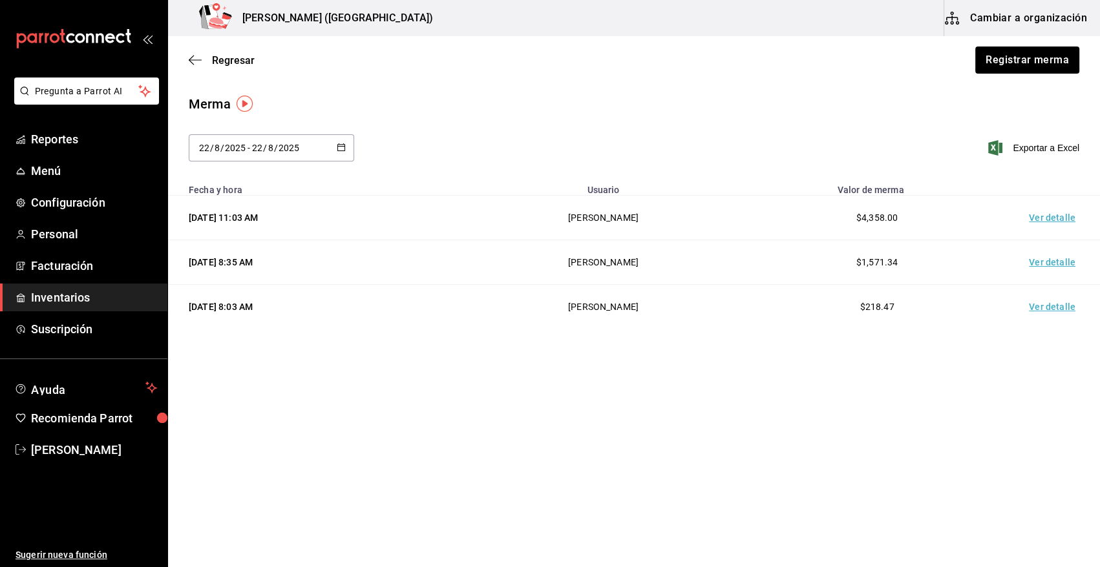
click at [1064, 220] on td "Ver detalle" at bounding box center [1054, 218] width 90 height 45
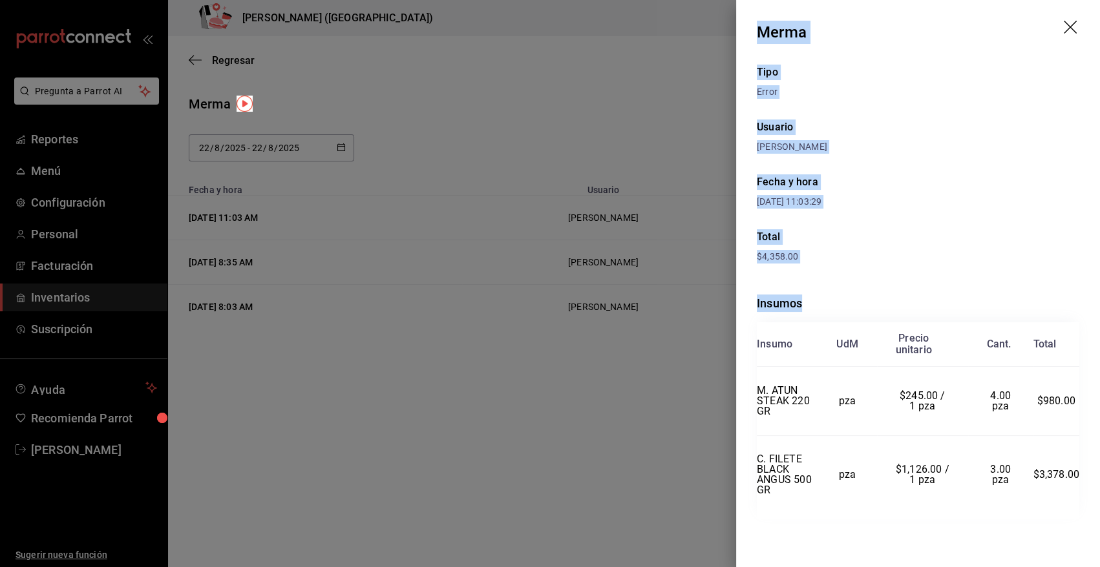
drag, startPoint x: 761, startPoint y: 43, endPoint x: 1088, endPoint y: 489, distance: 553.3
click at [1088, 489] on div "Merma Tipo Error Usuario Heriberto Madalena Fecha y hora 22/08/2025 11:03:29 To…" at bounding box center [918, 283] width 364 height 567
copy div "Merma Tipo Error Usuario Heriberto Madalena Fecha y hora 22/08/2025 11:03:29 To…"
click at [1066, 26] on icon "drag" at bounding box center [1072, 29] width 16 height 16
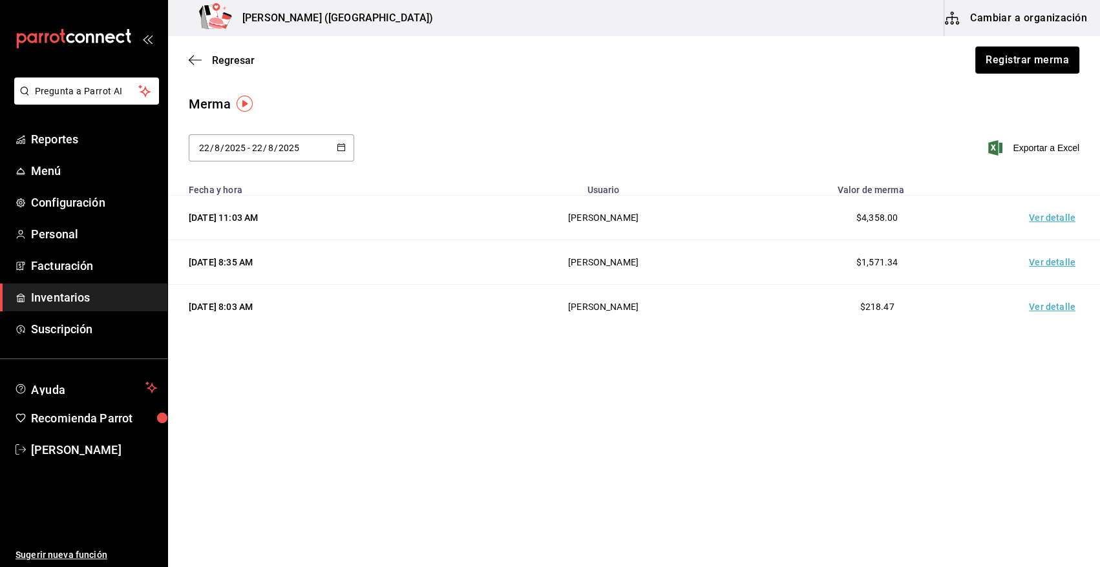
click at [57, 300] on span "Inventarios" at bounding box center [94, 297] width 126 height 17
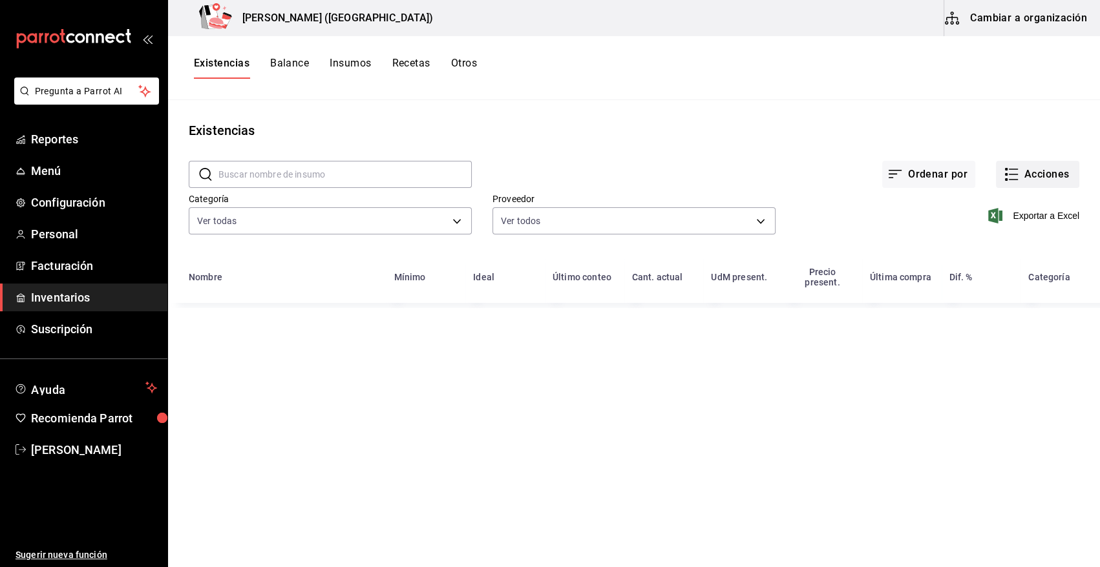
click at [1039, 183] on button "Acciones" at bounding box center [1037, 174] width 83 height 27
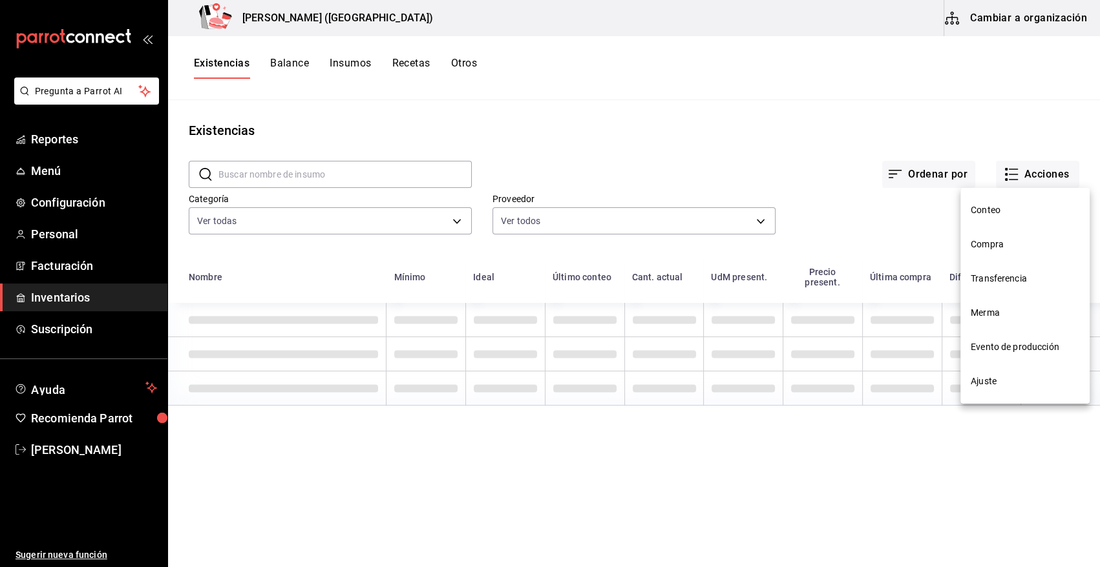
click at [990, 246] on span "Compra" at bounding box center [1025, 245] width 109 height 14
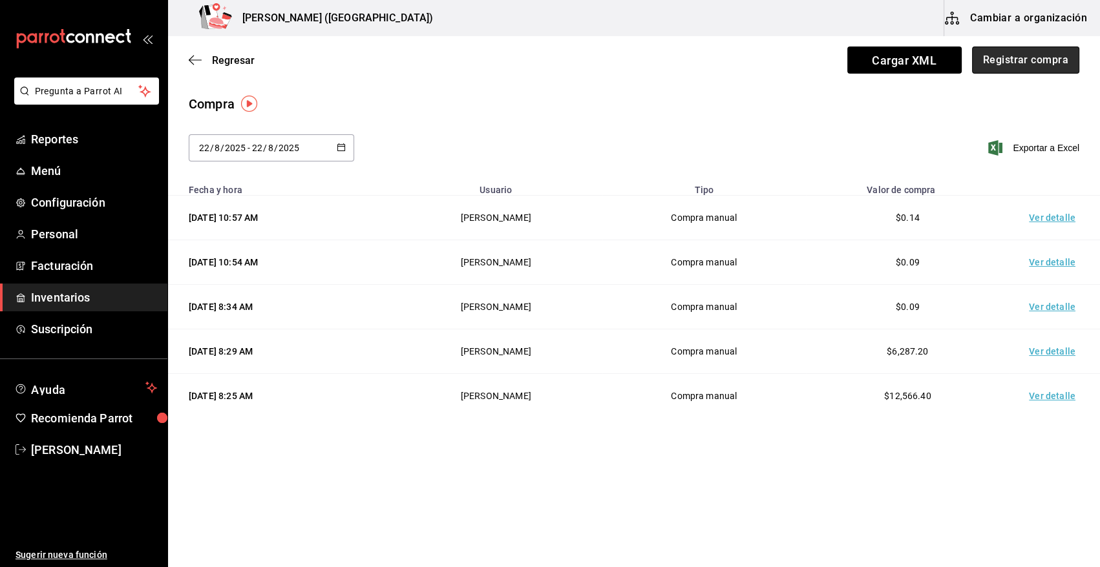
click at [1040, 52] on button "Registrar compra" at bounding box center [1025, 60] width 107 height 27
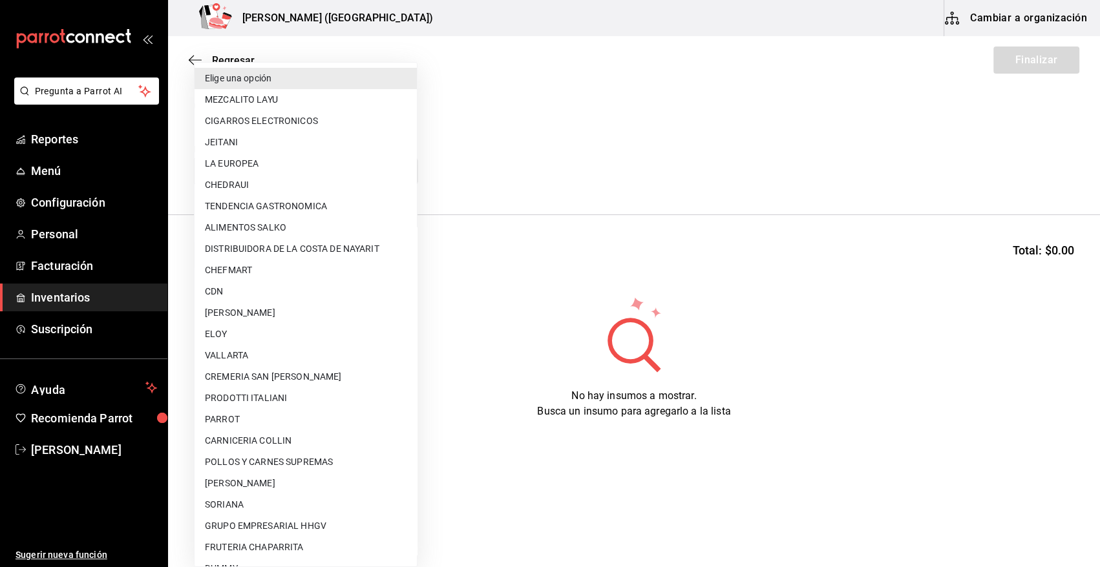
click at [305, 173] on body "Pregunta a Parrot AI Reportes Menú Configuración Personal Facturación Inventari…" at bounding box center [550, 247] width 1100 height 494
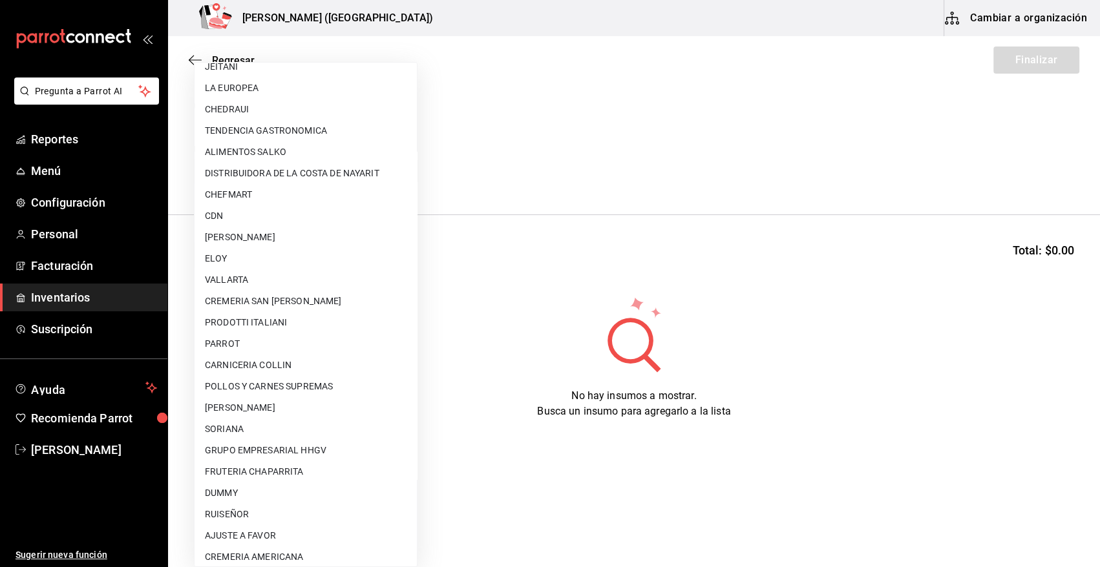
click at [272, 537] on li "AJUSTE A FAVOR" at bounding box center [305, 535] width 222 height 21
type input "dd0fbccd-e034-4acc-8432-7d1d5e23f321"
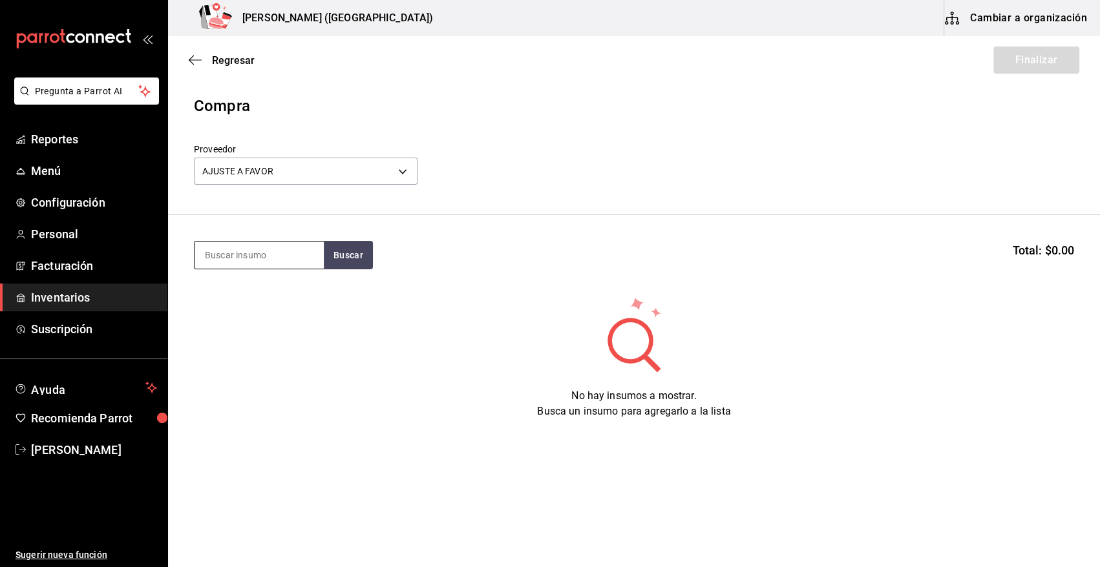
click at [233, 257] on input at bounding box center [258, 255] width 129 height 27
type input "ATUN"
click at [339, 255] on button "Buscar" at bounding box center [348, 255] width 49 height 28
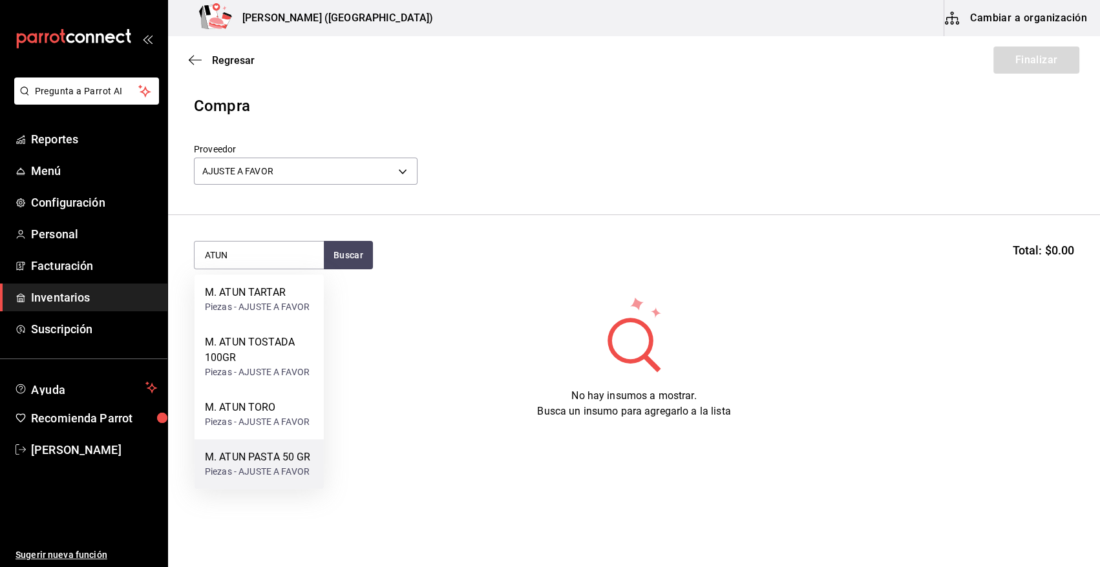
click at [269, 459] on div "M. ATUN PASTA 50 GR" at bounding box center [258, 458] width 106 height 16
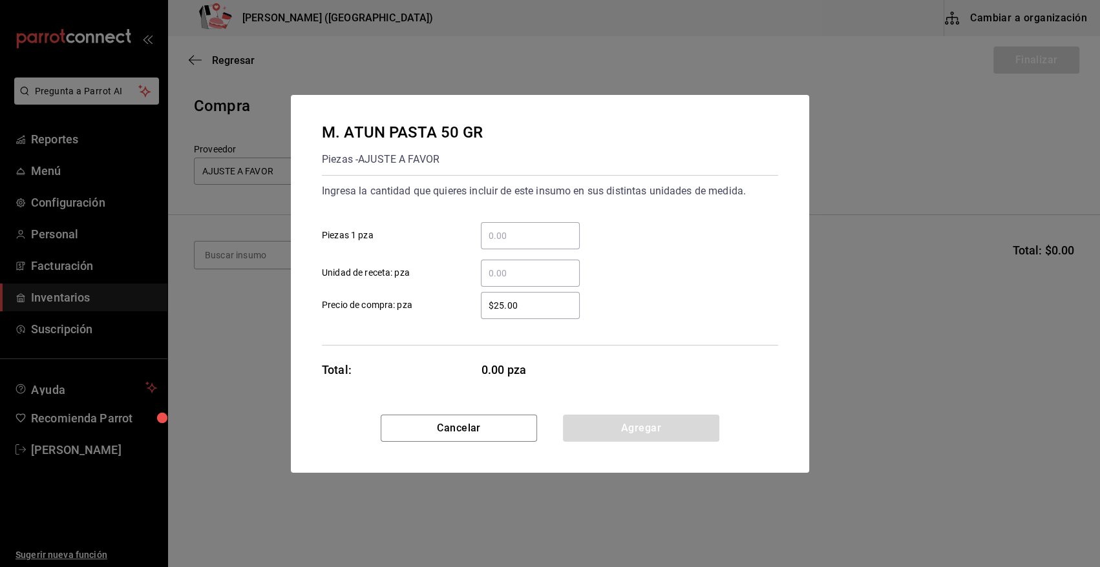
click at [532, 240] on input "​ Piezas 1 pza" at bounding box center [530, 236] width 99 height 16
type input "2"
click at [626, 344] on div "Ingresa la cantidad que quieres incluir de este insumo en sus distintas unidade…" at bounding box center [550, 260] width 456 height 171
drag, startPoint x: 547, startPoint y: 306, endPoint x: 399, endPoint y: 311, distance: 147.4
click at [399, 311] on label "$25.00 ​ Precio de compra: pza" at bounding box center [451, 305] width 258 height 27
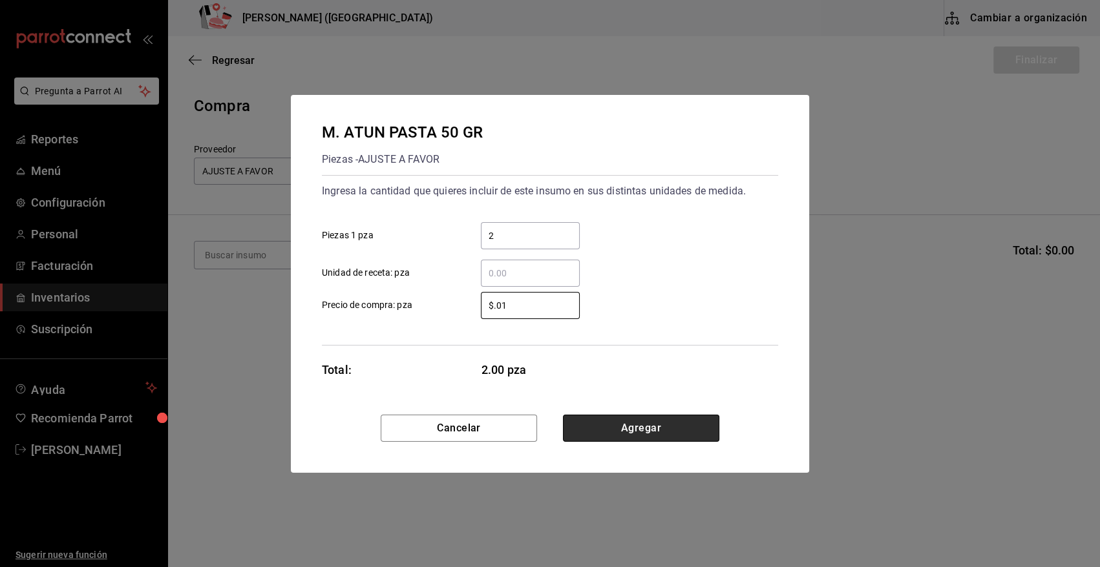
type input "$0.01"
click at [629, 425] on button "Agregar" at bounding box center [641, 428] width 156 height 27
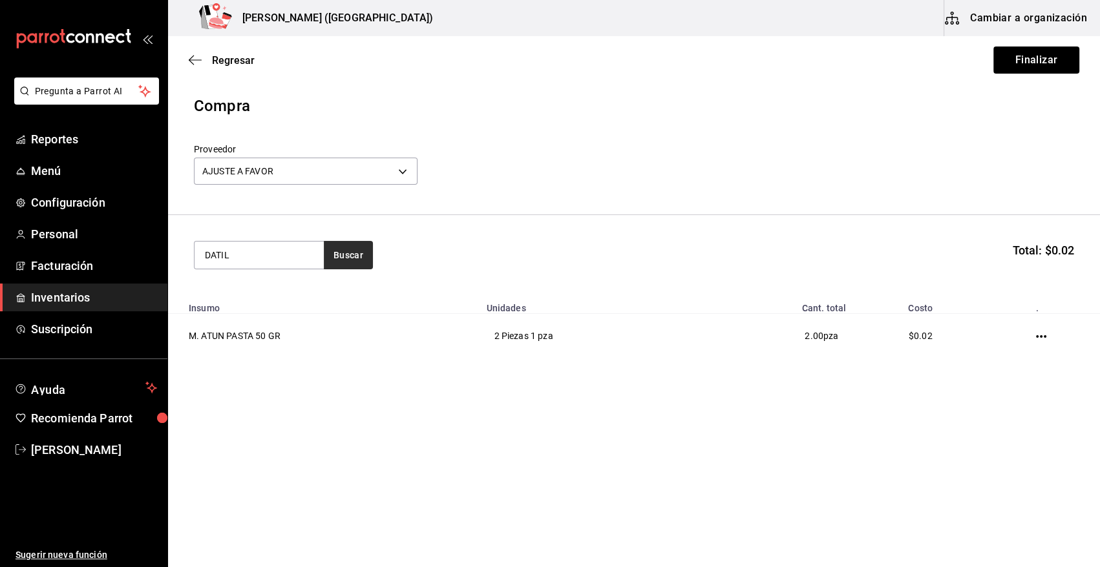
type input "DATIL"
click at [345, 247] on button "Buscar" at bounding box center [348, 255] width 49 height 28
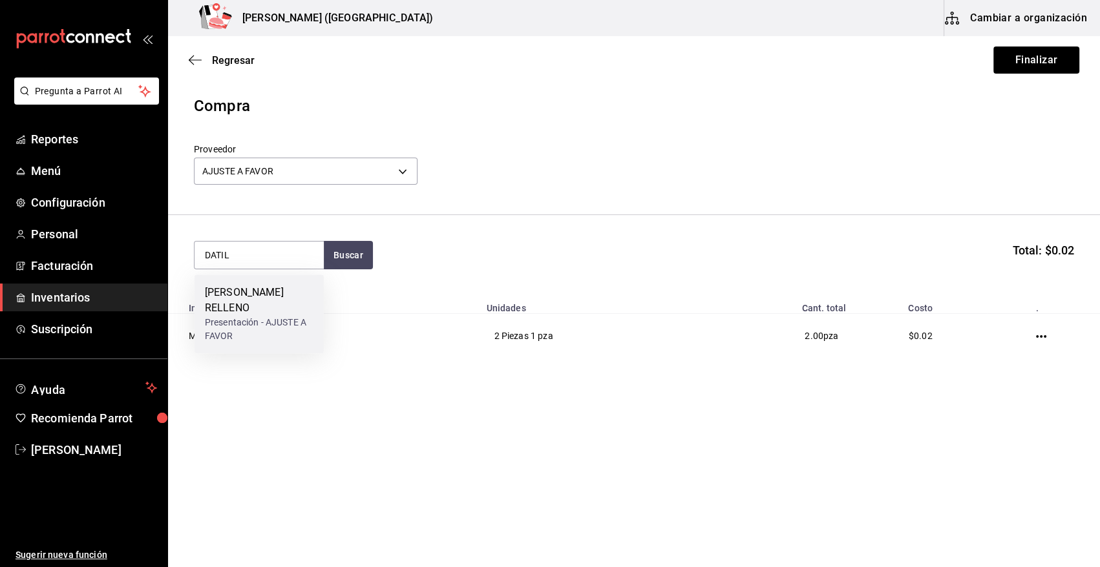
click at [282, 297] on div "P. DATIL RELLENO" at bounding box center [259, 300] width 109 height 31
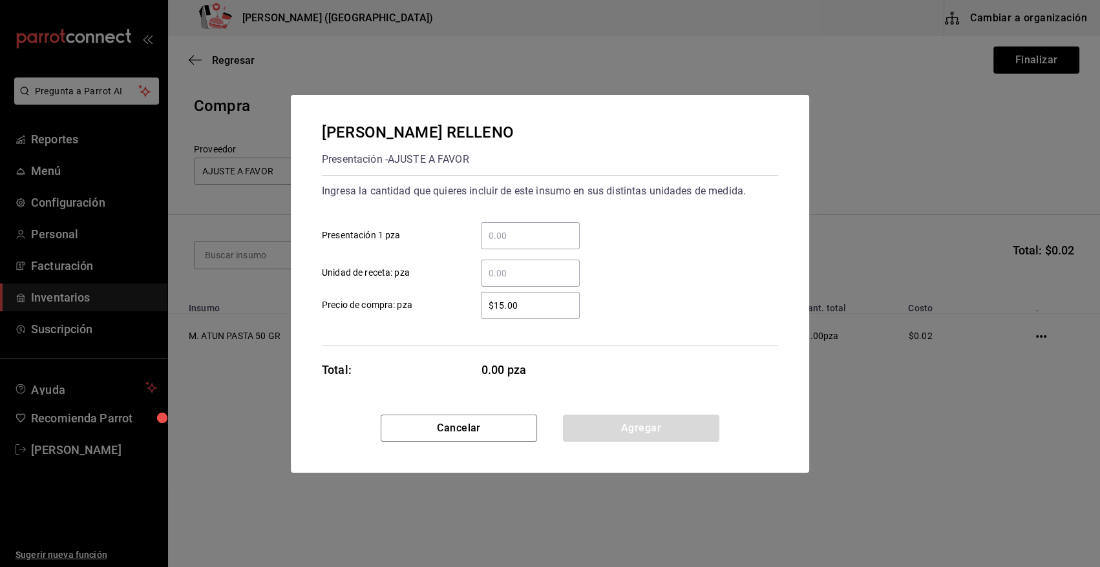
click at [531, 233] on input "​ Presentación 1 pza" at bounding box center [530, 236] width 99 height 16
type input "20"
drag, startPoint x: 532, startPoint y: 308, endPoint x: 397, endPoint y: 308, distance: 135.0
click at [397, 308] on label "$15.00 ​ Precio de compra: pza" at bounding box center [451, 305] width 258 height 27
type input "$0.01"
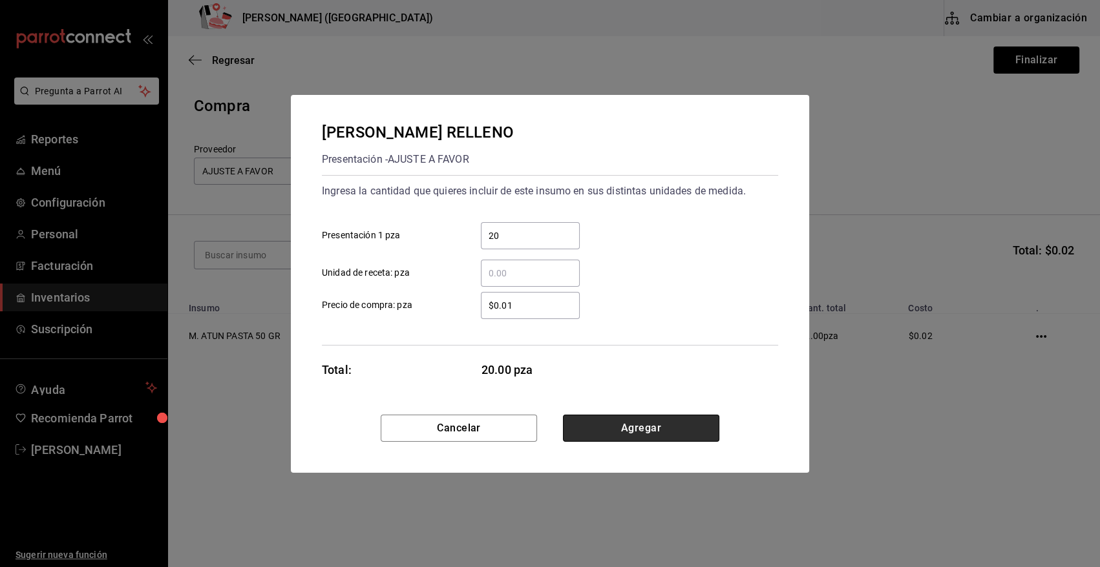
click at [631, 426] on button "Agregar" at bounding box center [641, 428] width 156 height 27
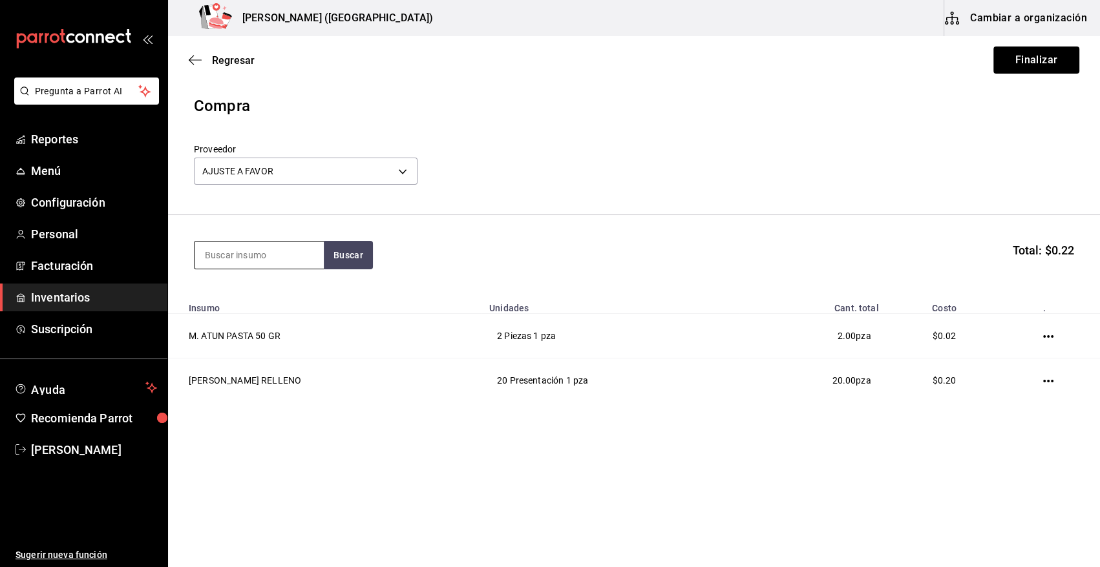
click at [257, 248] on input at bounding box center [258, 255] width 129 height 27
type input "CONO"
click at [349, 251] on button "Buscar" at bounding box center [348, 255] width 49 height 28
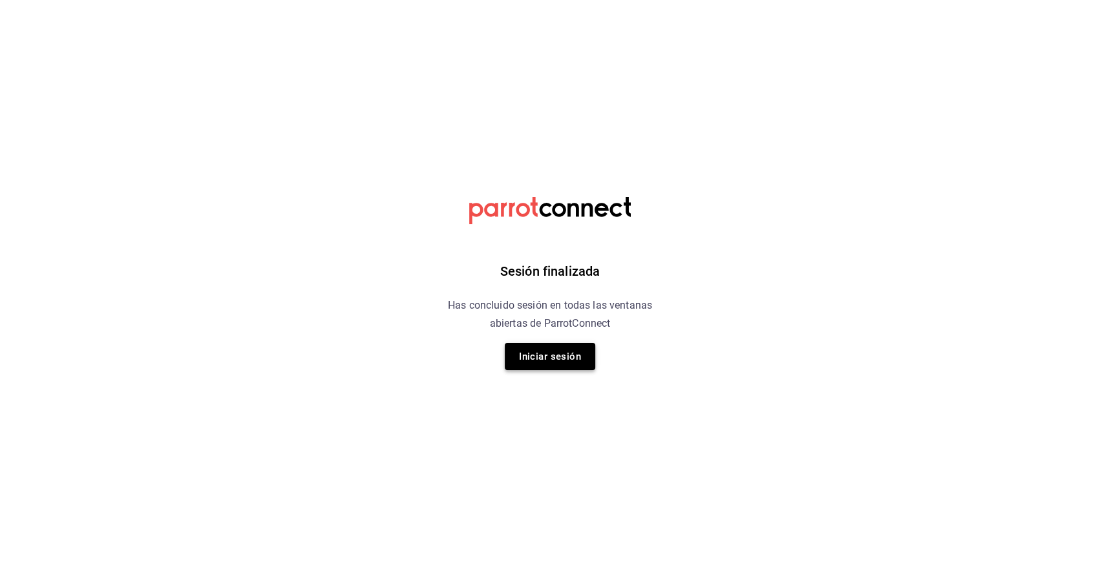
click at [568, 355] on button "Iniciar sesión" at bounding box center [550, 356] width 90 height 27
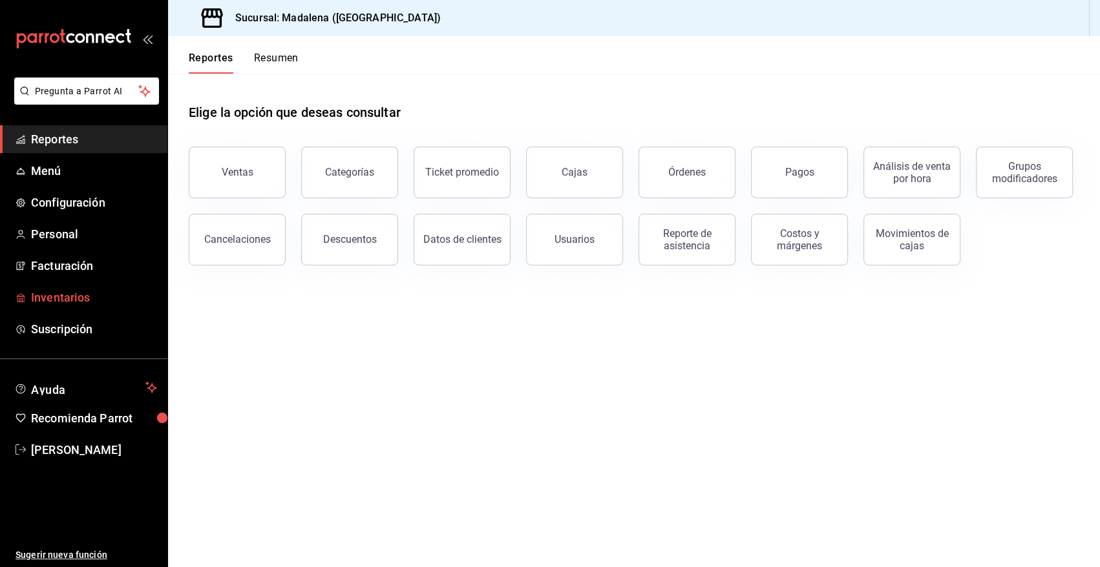
click at [72, 294] on span "Inventarios" at bounding box center [94, 297] width 126 height 17
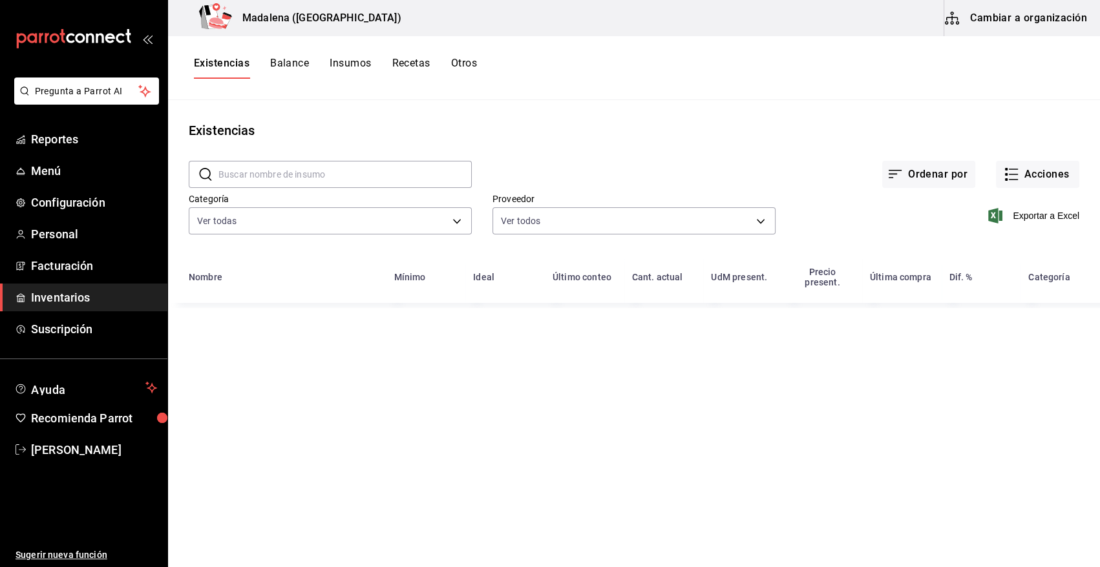
click at [1015, 18] on button "Cambiar a organización" at bounding box center [1016, 18] width 145 height 36
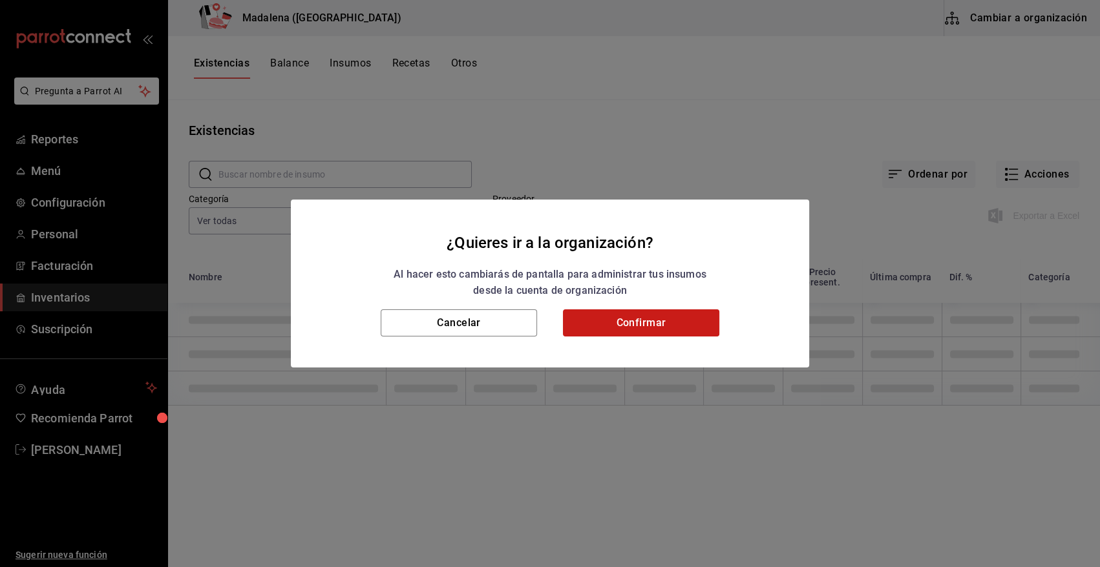
click at [651, 330] on button "Confirmar" at bounding box center [641, 323] width 156 height 27
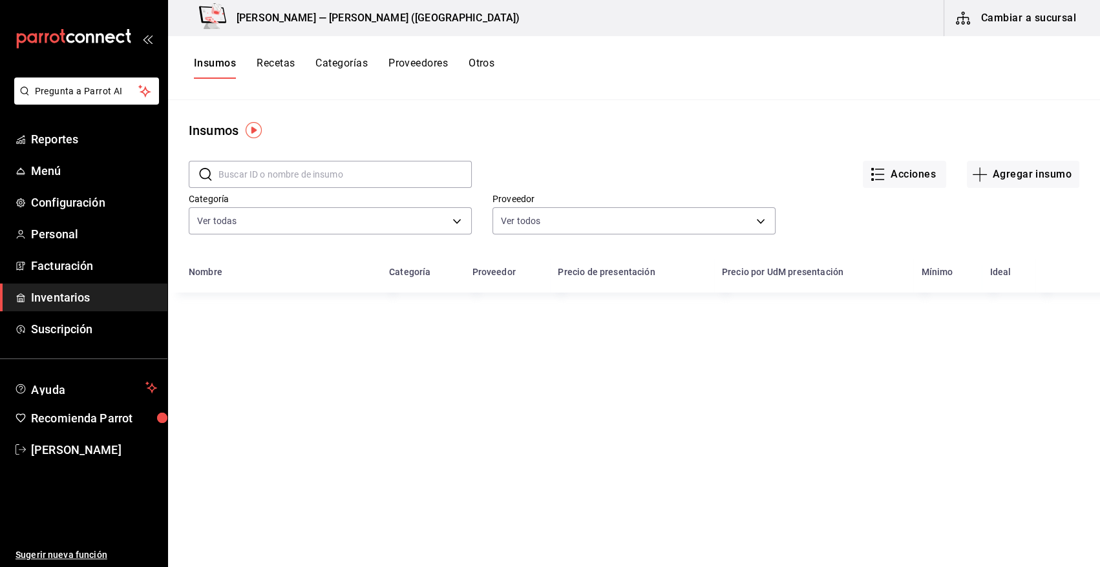
click at [320, 170] on input "text" at bounding box center [344, 175] width 253 height 26
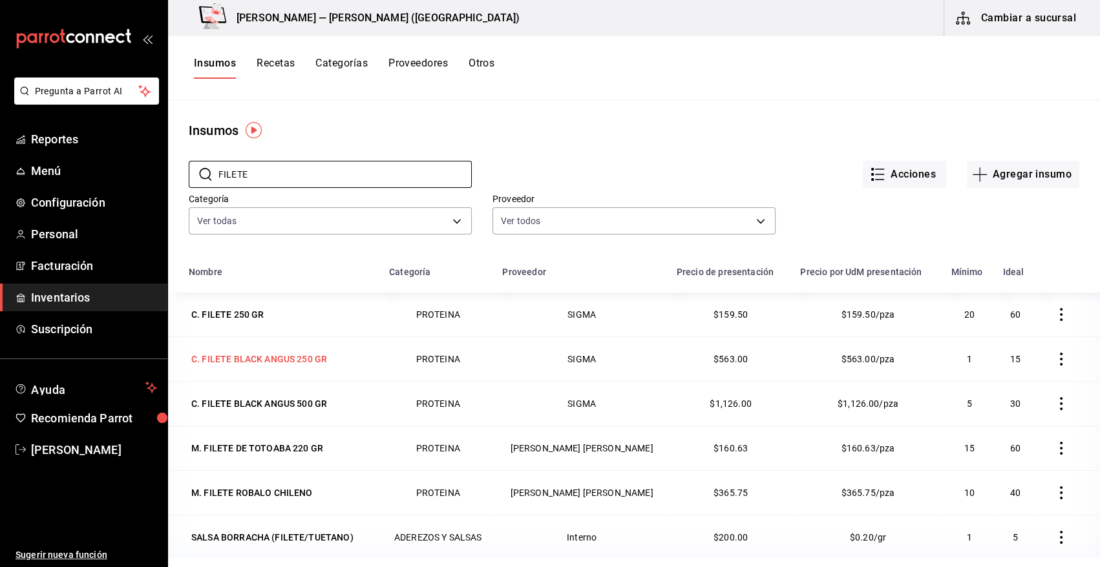
type input "FILETE"
click at [258, 359] on div "C. FILETE BLACK ANGUS 250 GR" at bounding box center [259, 359] width 136 height 13
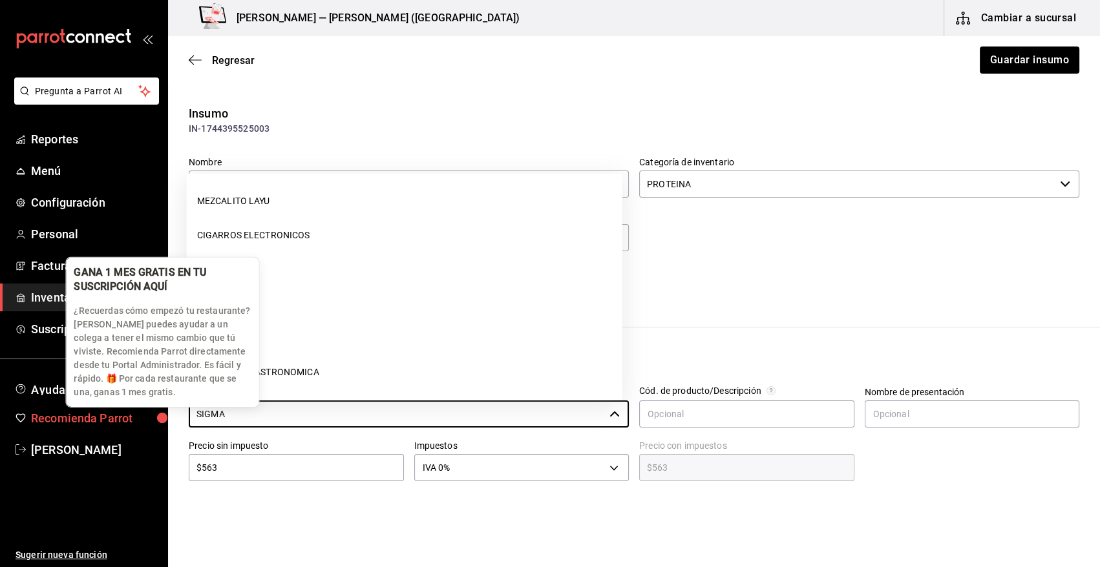
drag, startPoint x: 262, startPoint y: 410, endPoint x: 136, endPoint y: 414, distance: 125.4
click at [139, 414] on div "Pregunta a Parrot AI Reportes Menú Configuración Personal Facturación Inventari…" at bounding box center [550, 247] width 1100 height 494
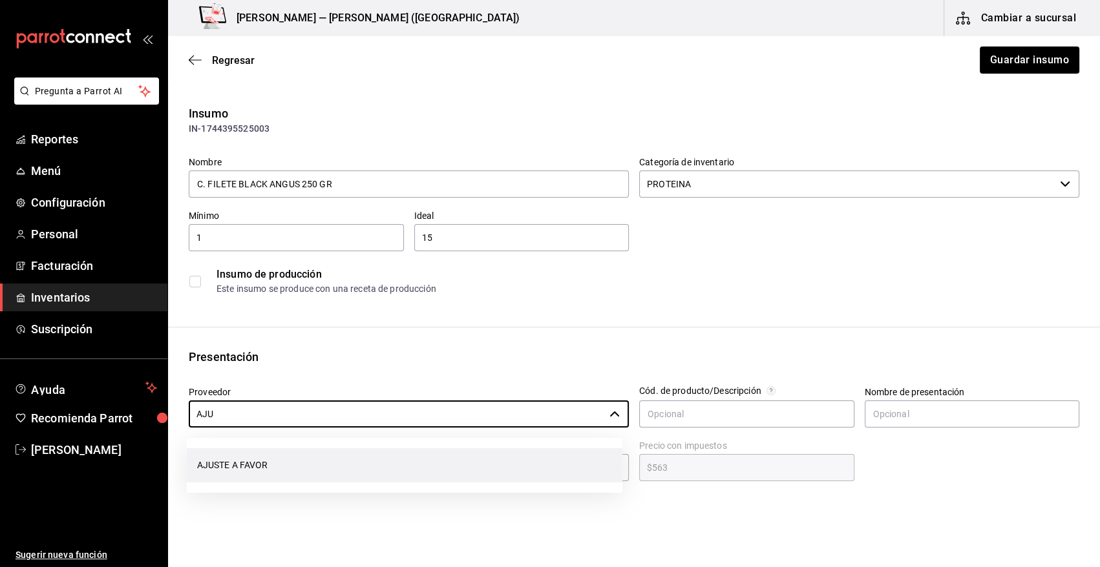
click at [252, 459] on li "AJUSTE A FAVOR" at bounding box center [405, 465] width 436 height 34
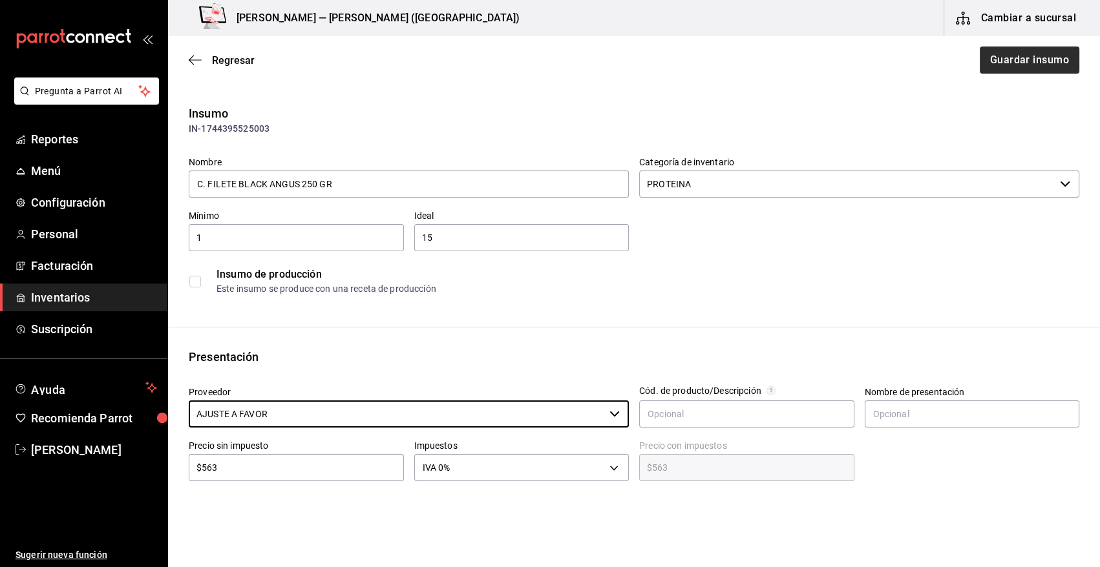
type input "AJUSTE A FAVOR"
drag, startPoint x: 988, startPoint y: 67, endPoint x: 666, endPoint y: 50, distance: 322.9
click at [989, 67] on button "Guardar insumo" at bounding box center [1028, 60] width 101 height 27
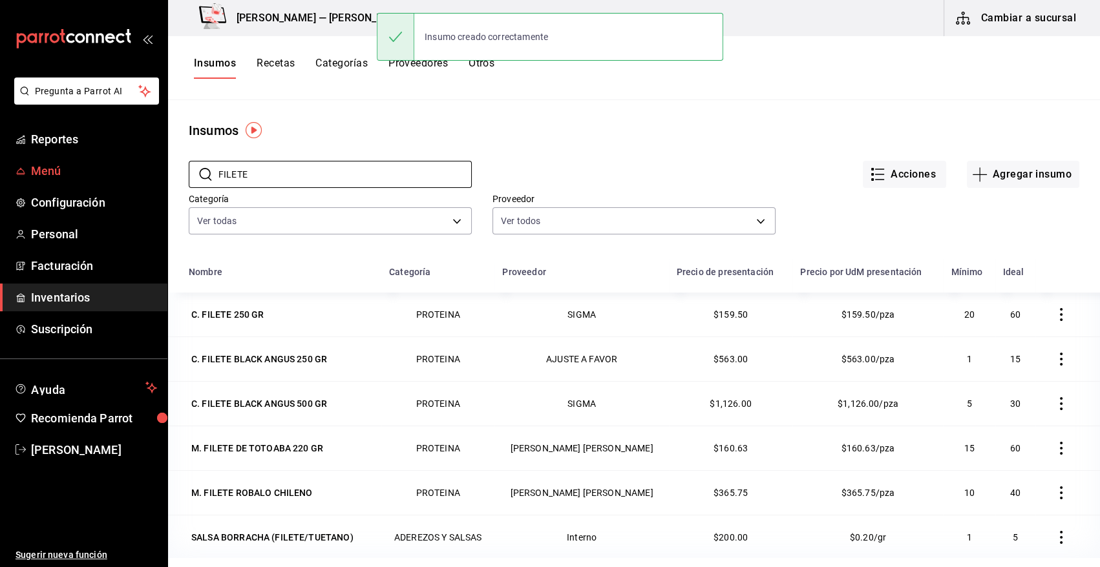
drag, startPoint x: 267, startPoint y: 174, endPoint x: 128, endPoint y: 178, distance: 139.0
click at [128, 178] on div "Pregunta a Parrot AI Reportes Menú Configuración Personal Facturación Inventari…" at bounding box center [550, 279] width 1100 height 558
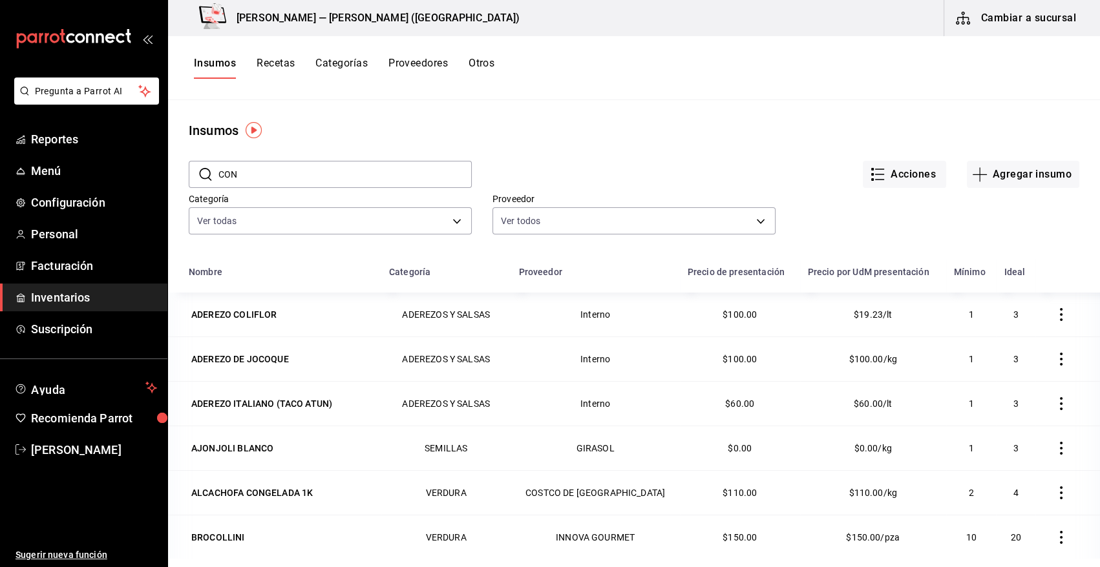
type input "CONO"
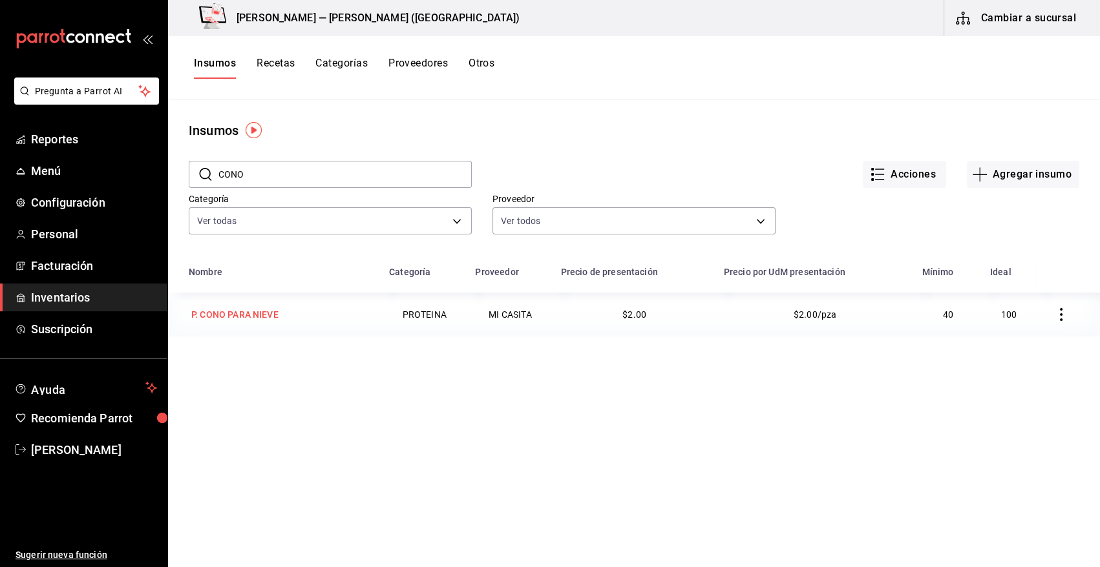
click at [255, 311] on div "P. CONO PARA NIEVE" at bounding box center [234, 314] width 87 height 13
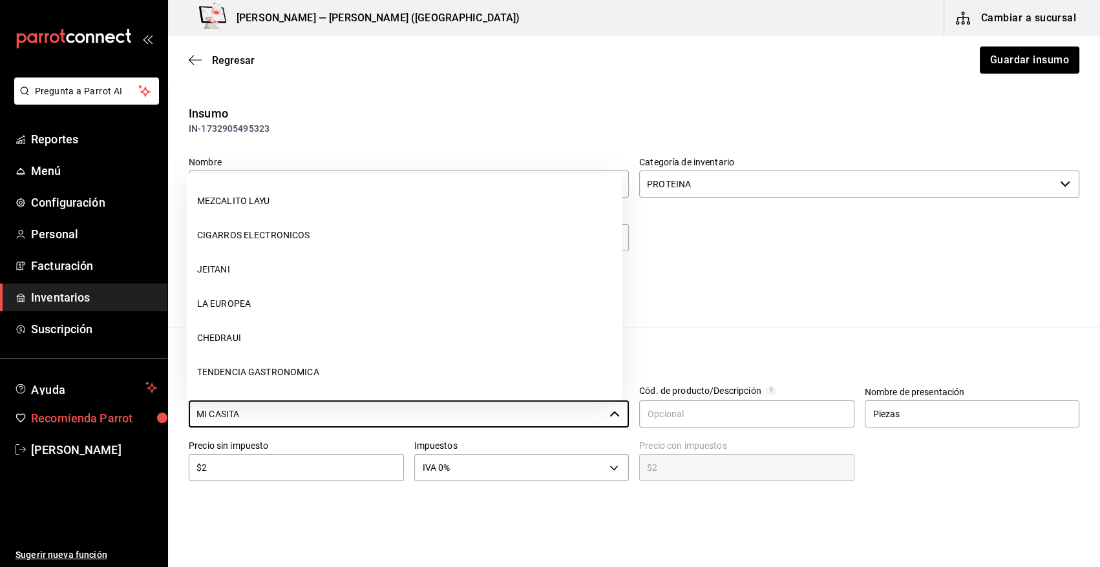
drag, startPoint x: 286, startPoint y: 414, endPoint x: 134, endPoint y: 406, distance: 152.0
click at [134, 406] on div "Pregunta a Parrot AI Reportes Menú Configuración Personal Facturación Inventari…" at bounding box center [550, 247] width 1100 height 494
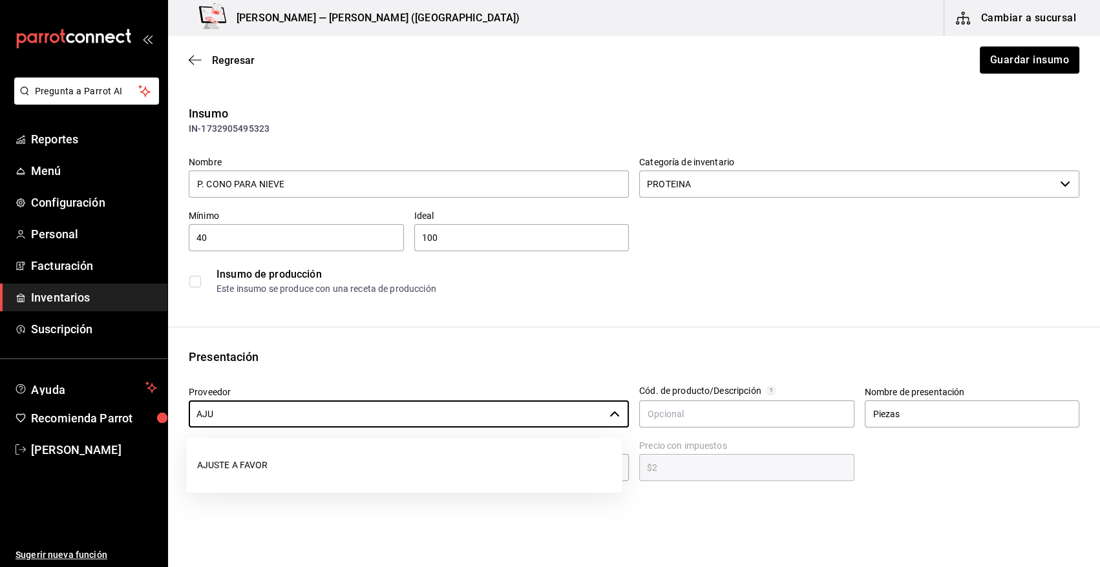
click at [254, 469] on li "AJUSTE A FAVOR" at bounding box center [405, 465] width 436 height 34
type input "AJUSTE A FAVOR"
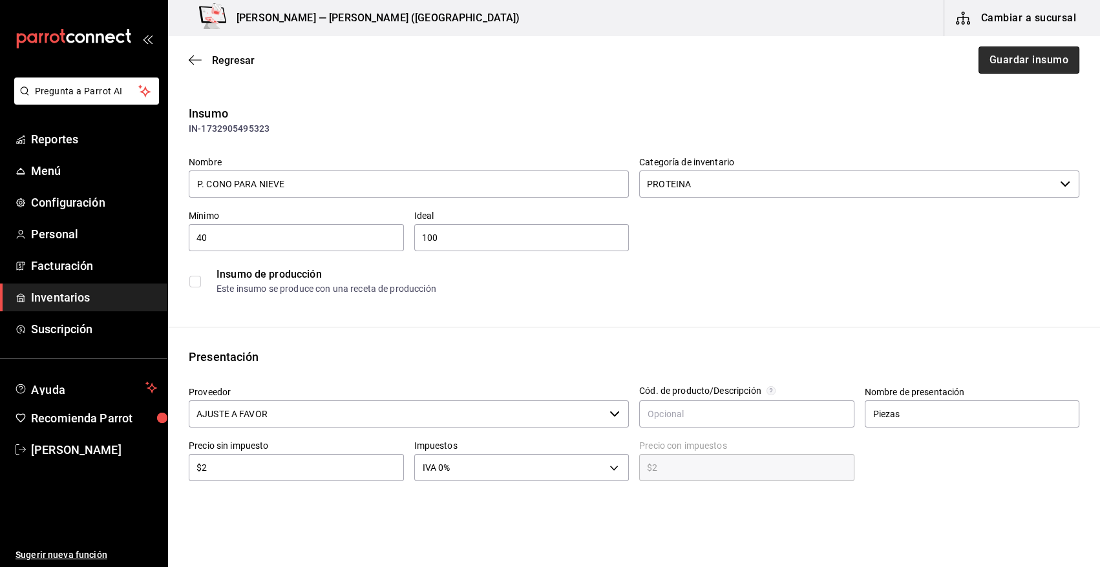
click at [1031, 59] on button "Guardar insumo" at bounding box center [1028, 60] width 101 height 27
